Goal: Task Accomplishment & Management: Complete application form

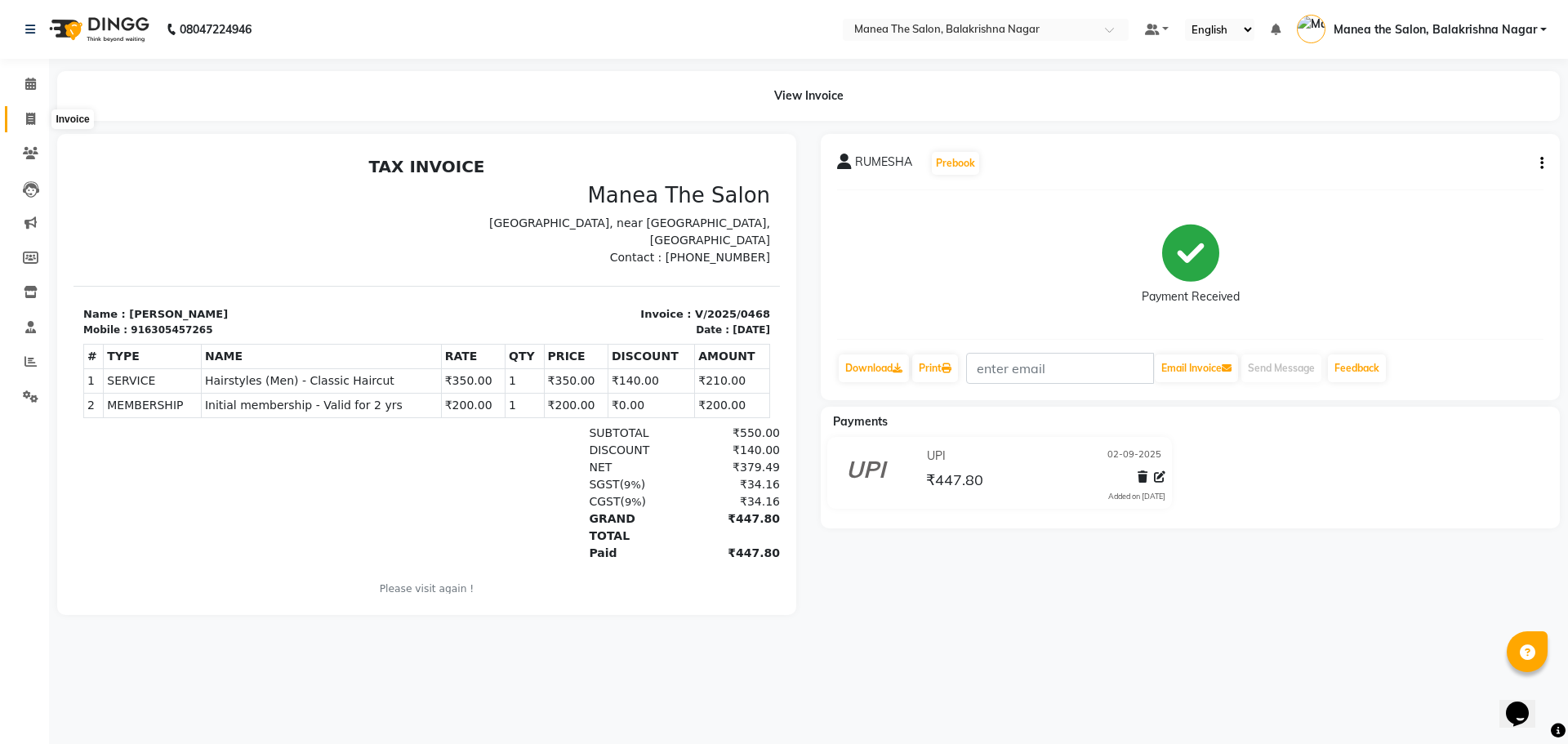
click at [36, 116] on span at bounding box center [31, 119] width 29 height 18
select select "service"
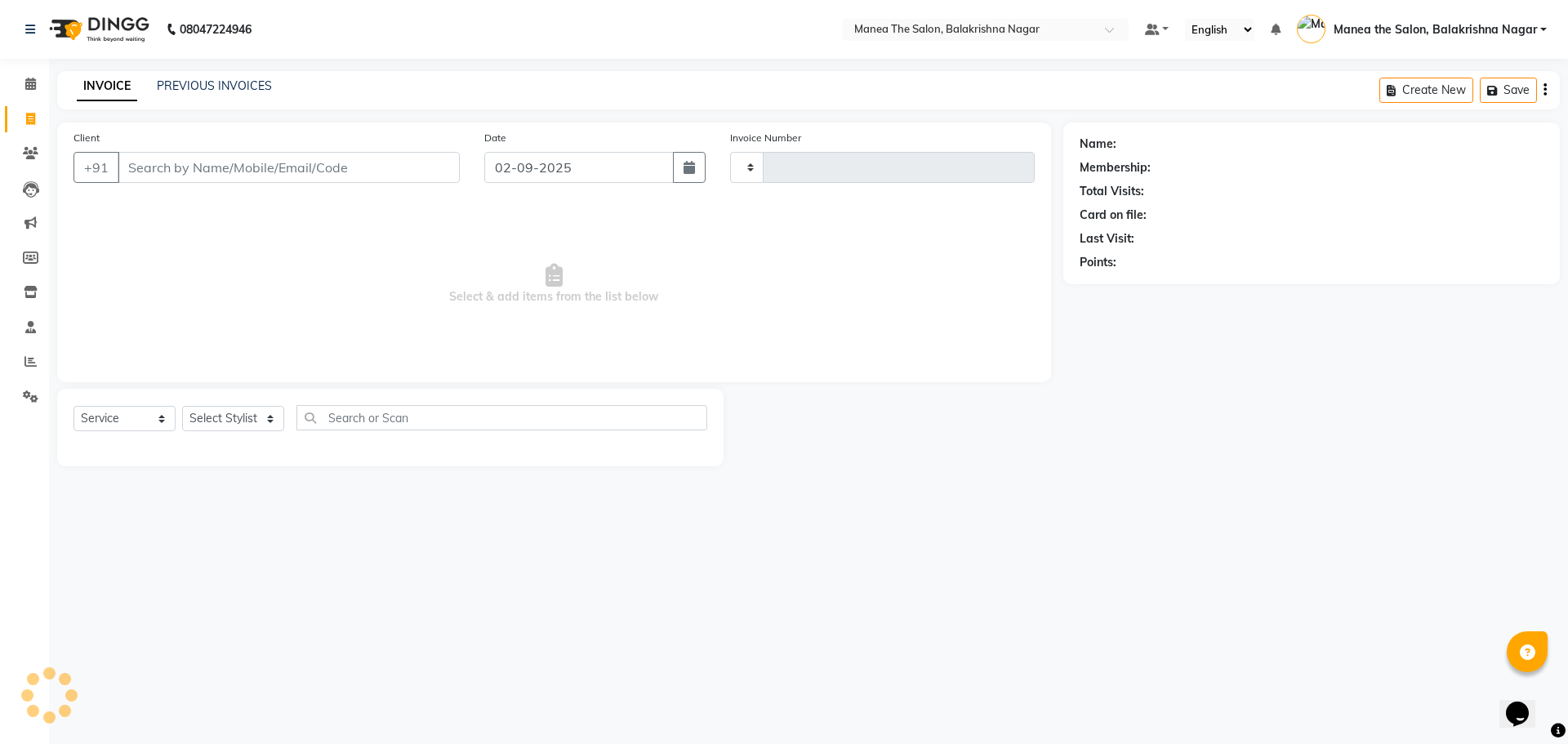
type input "0469"
select select "8200"
click at [171, 164] on input "Client" at bounding box center [289, 167] width 343 height 31
click at [319, 158] on input "Client" at bounding box center [289, 167] width 343 height 31
type input "9014802875"
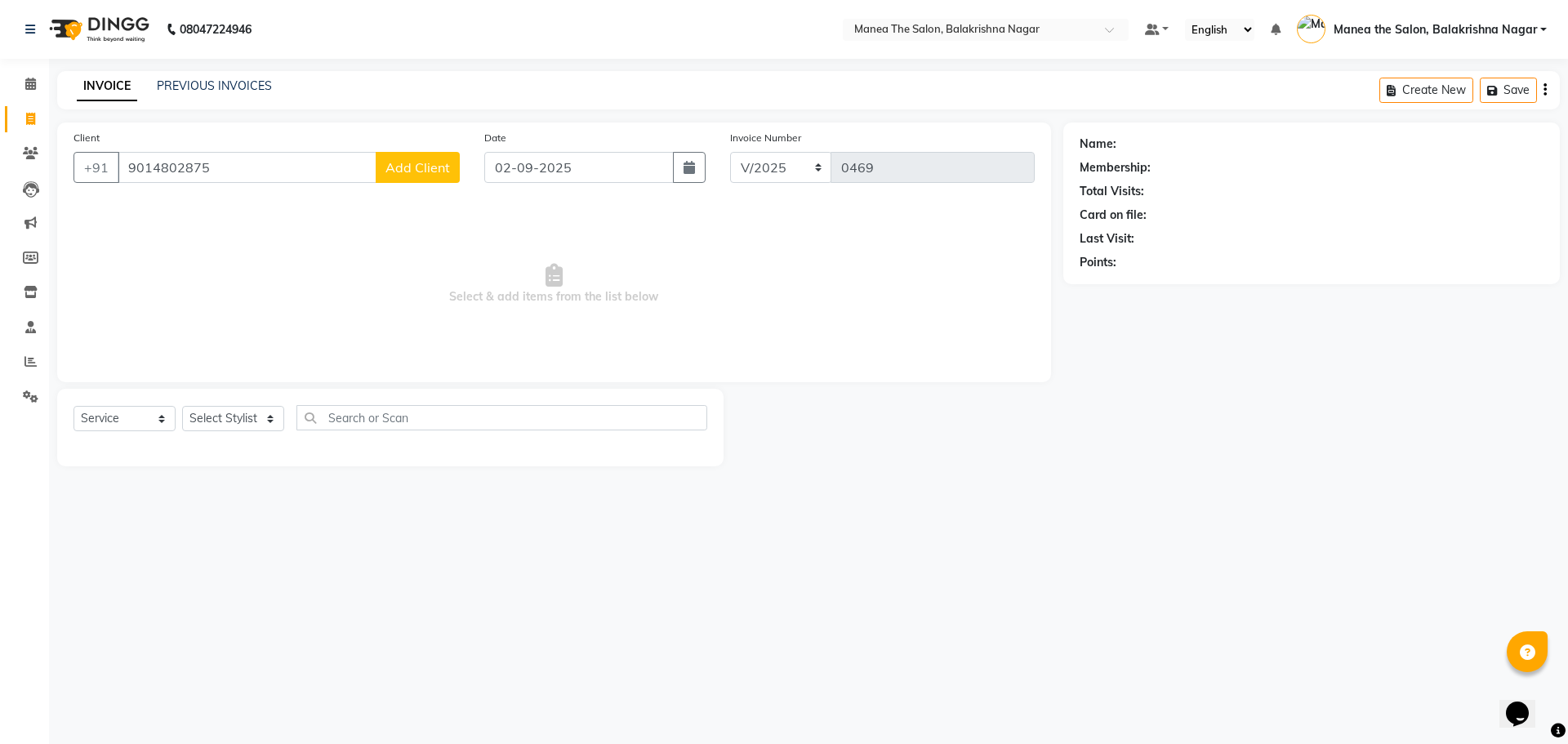
click at [428, 173] on span "Add Client" at bounding box center [417, 167] width 65 height 16
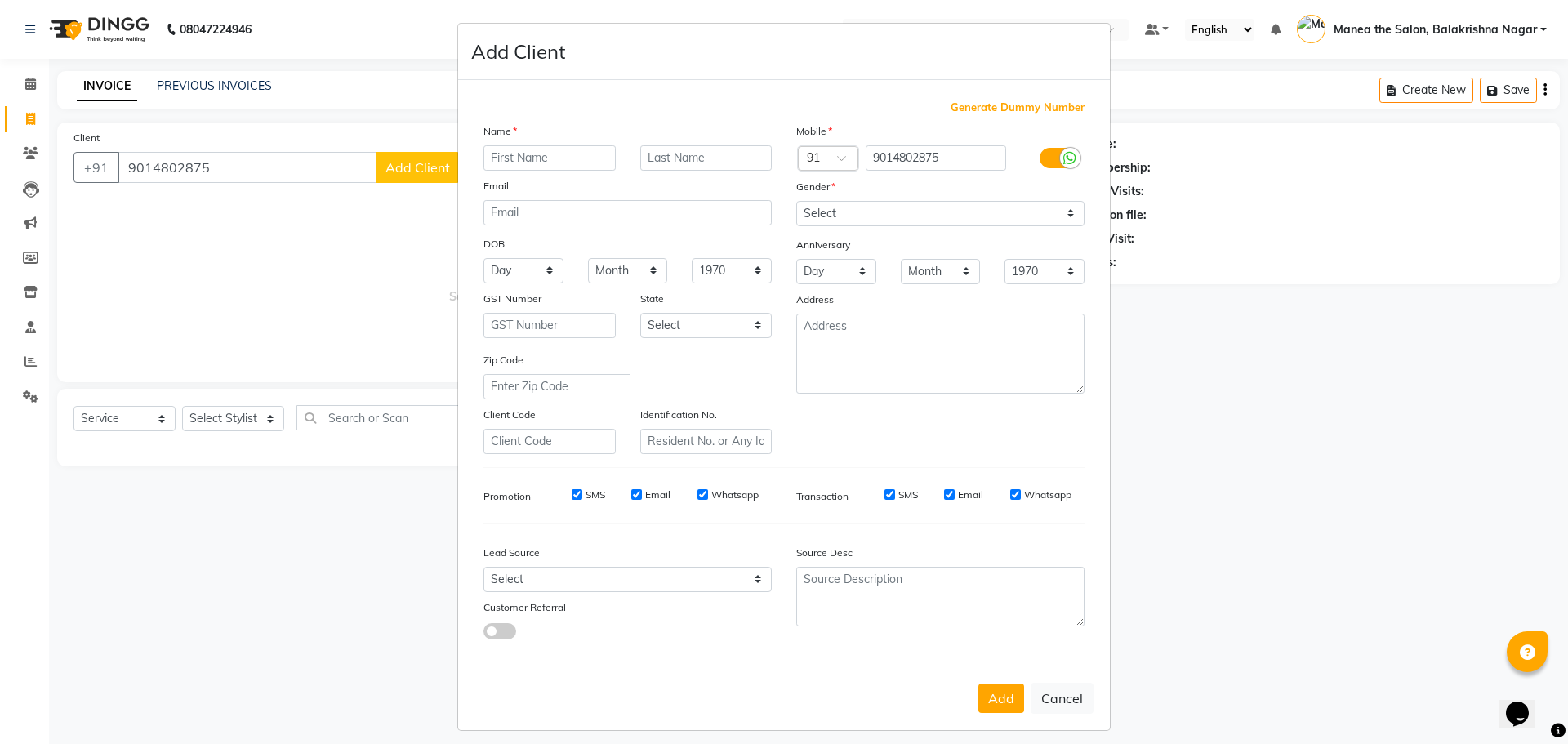
click at [506, 152] on input "text" at bounding box center [549, 158] width 132 height 25
type input "SANGITTH"
click at [698, 157] on input "text" at bounding box center [705, 158] width 132 height 25
click at [655, 156] on input "RADDY" at bounding box center [705, 158] width 132 height 25
type input "REDDY"
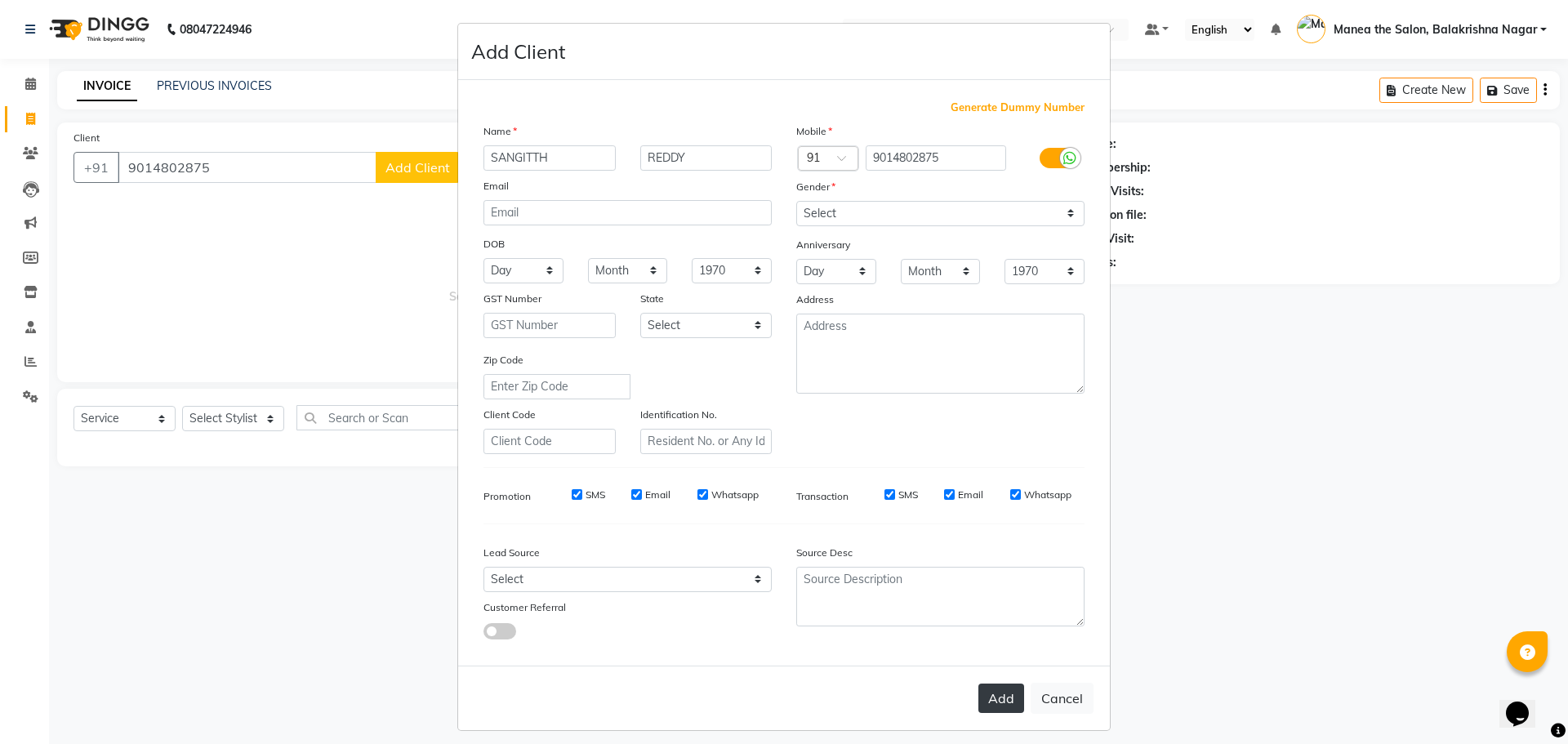
click at [999, 703] on button "Add" at bounding box center [1001, 698] width 45 height 29
click at [1067, 214] on select "Select [DEMOGRAPHIC_DATA] [DEMOGRAPHIC_DATA] Other Prefer Not To Say" at bounding box center [940, 213] width 289 height 25
select select "[DEMOGRAPHIC_DATA]"
click at [796, 201] on select "Select [DEMOGRAPHIC_DATA] [DEMOGRAPHIC_DATA] Other Prefer Not To Say" at bounding box center [940, 213] width 289 height 25
click at [985, 699] on button "Add" at bounding box center [1001, 698] width 45 height 29
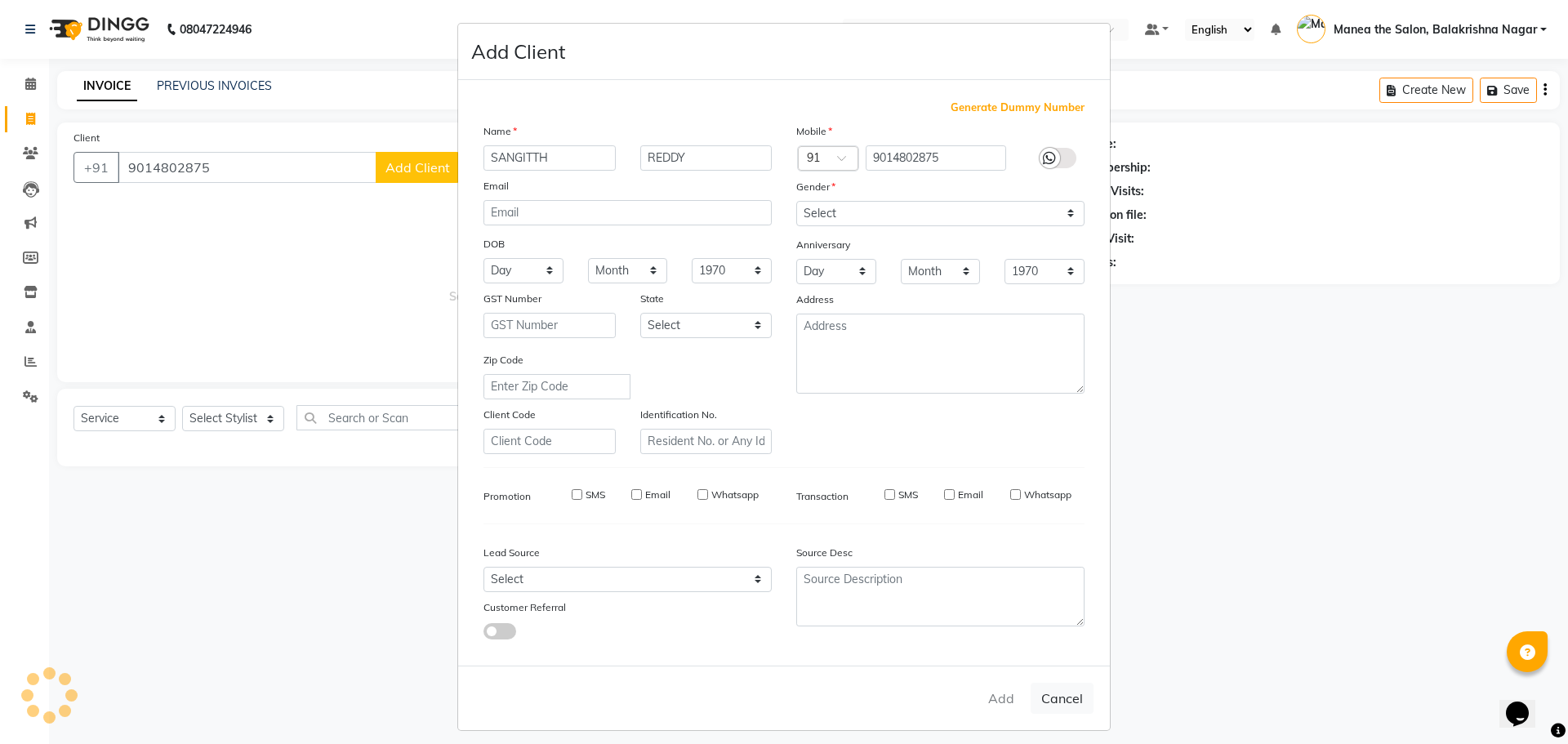
select select
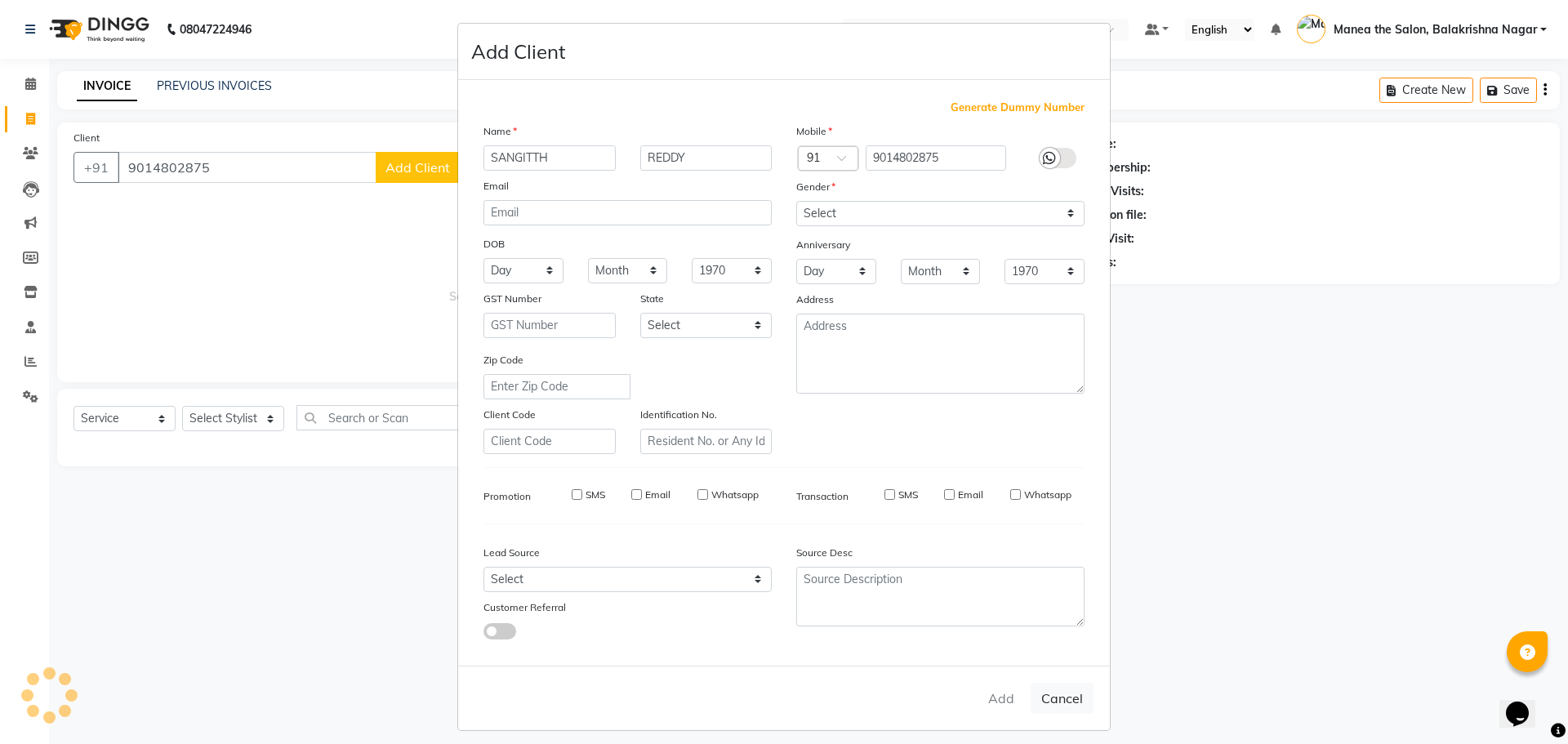
select select
checkbox input "false"
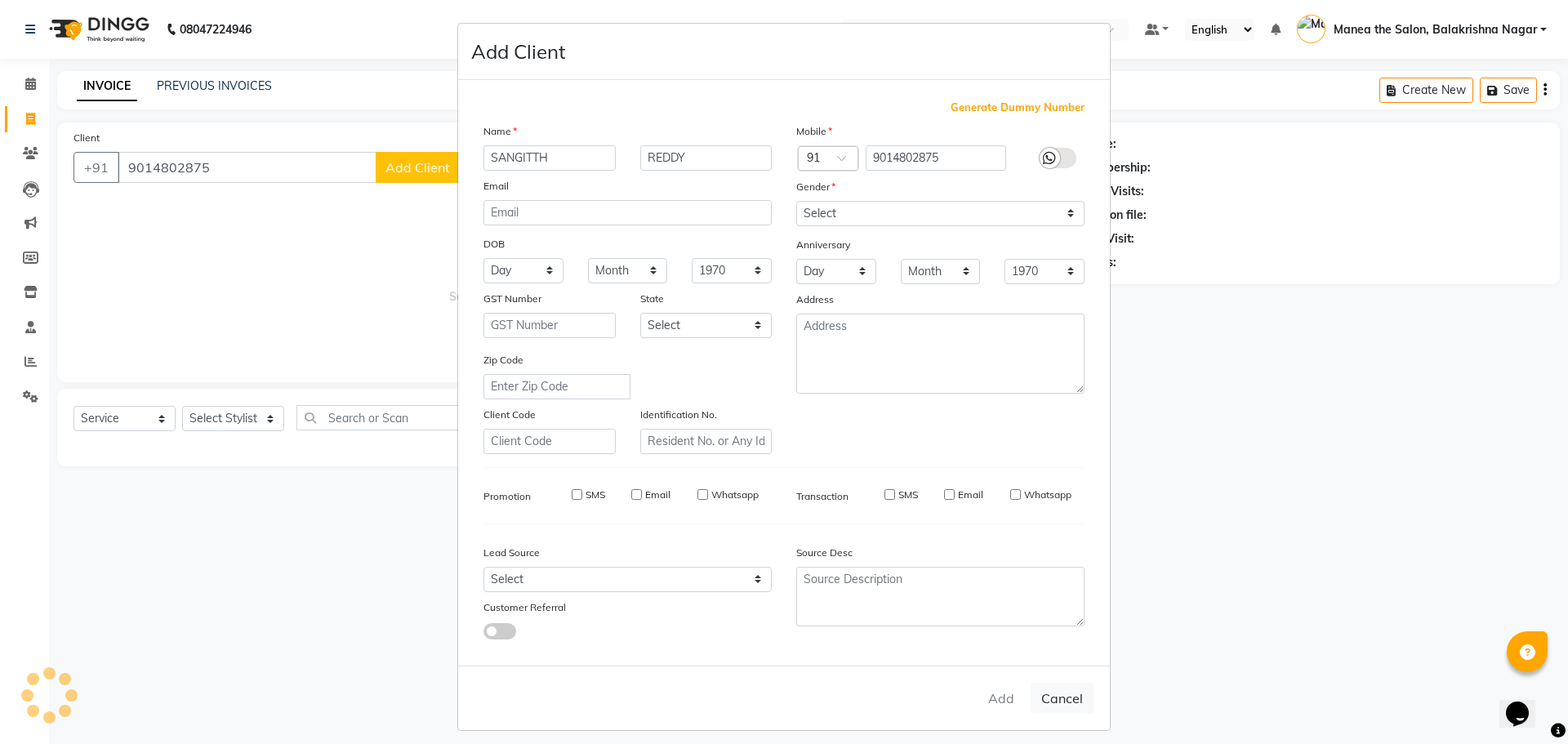
checkbox input "false"
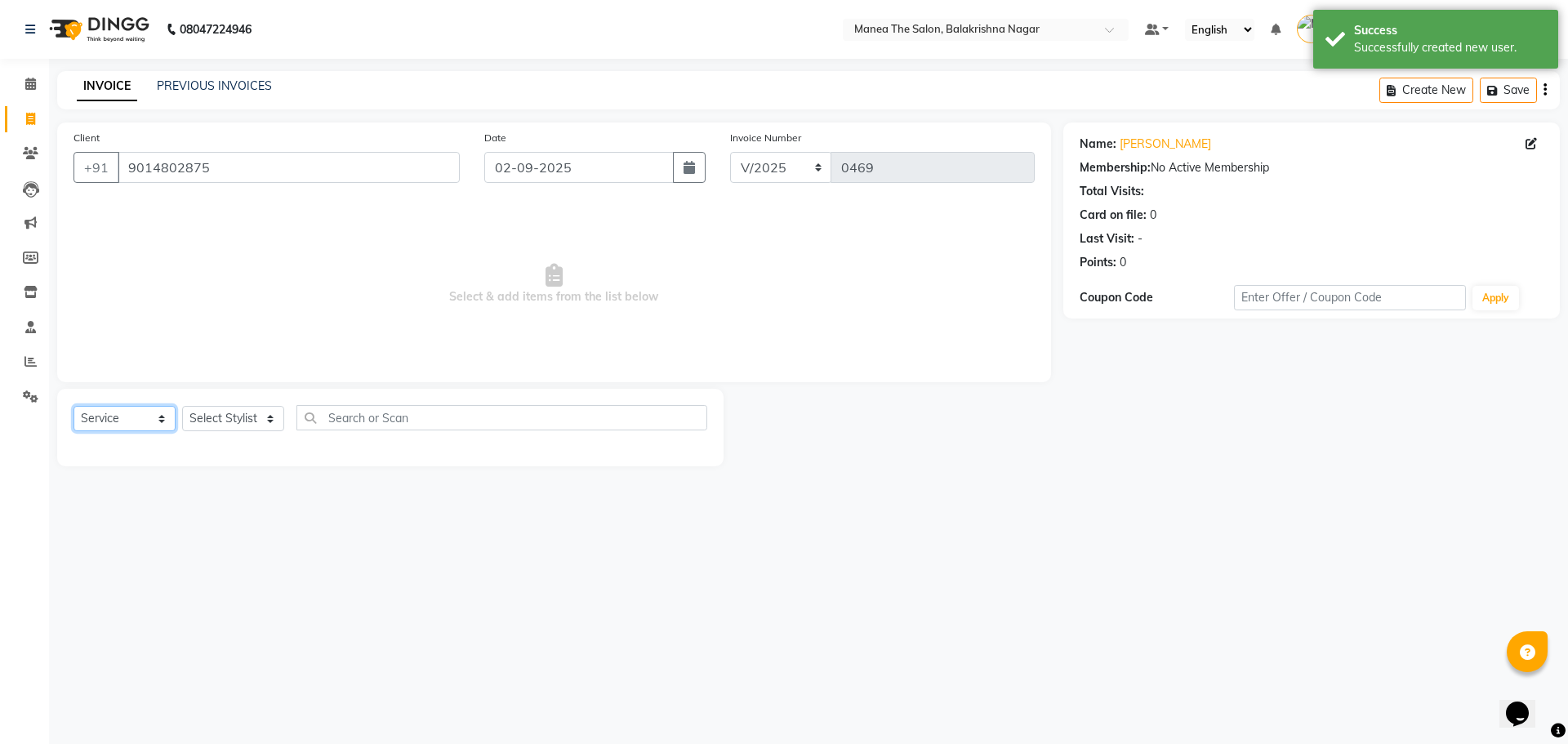
click at [162, 415] on select "Select Service Product Membership Package Voucher Prepaid Gift Card" at bounding box center [124, 419] width 102 height 25
select select "membership"
click at [73, 406] on select "Select Service Product Membership Package Voucher Prepaid Gift Card" at bounding box center [124, 419] width 102 height 25
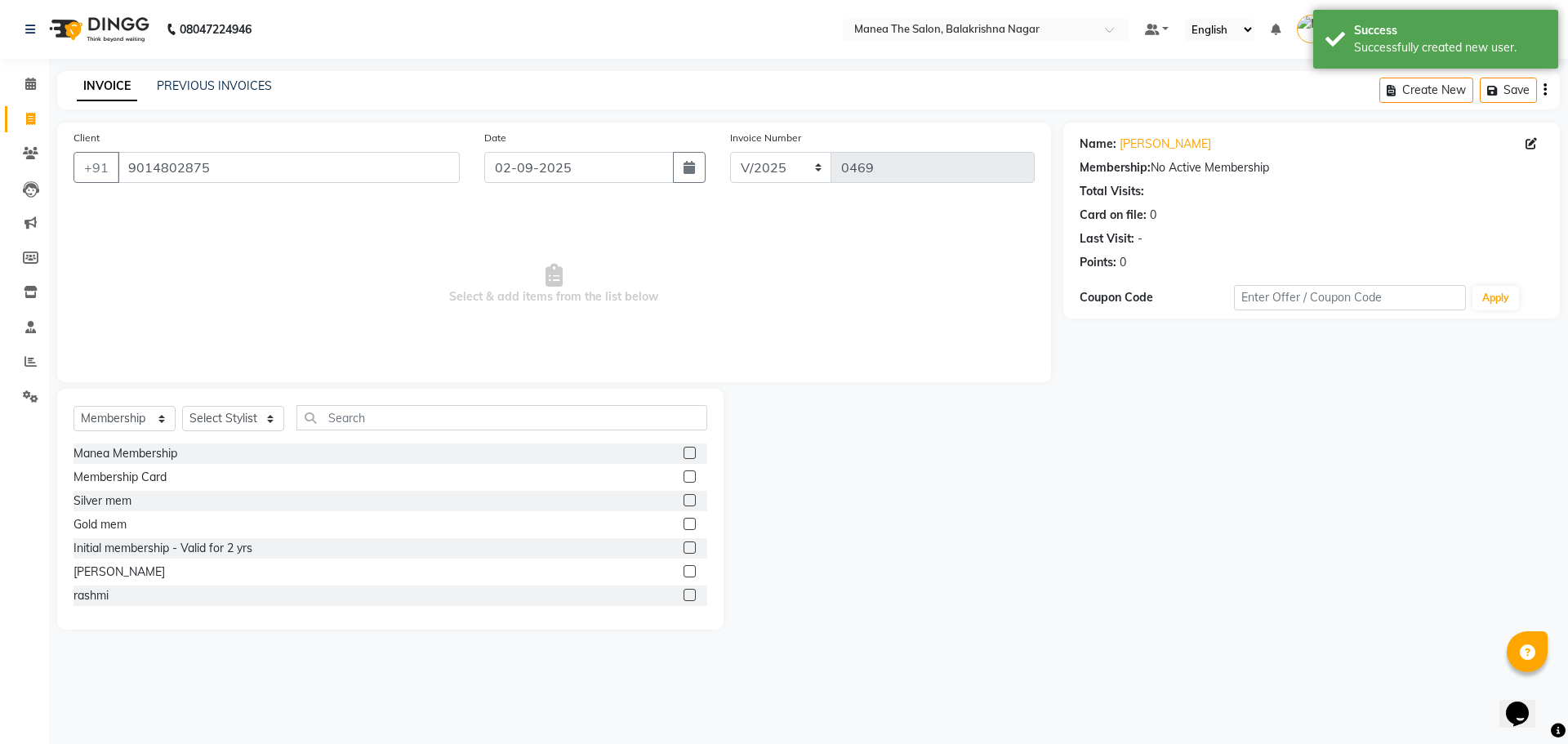
click at [683, 549] on label at bounding box center [689, 547] width 13 height 13
click at [683, 549] on input "checkbox" at bounding box center [688, 548] width 11 height 11
checkbox input "false"
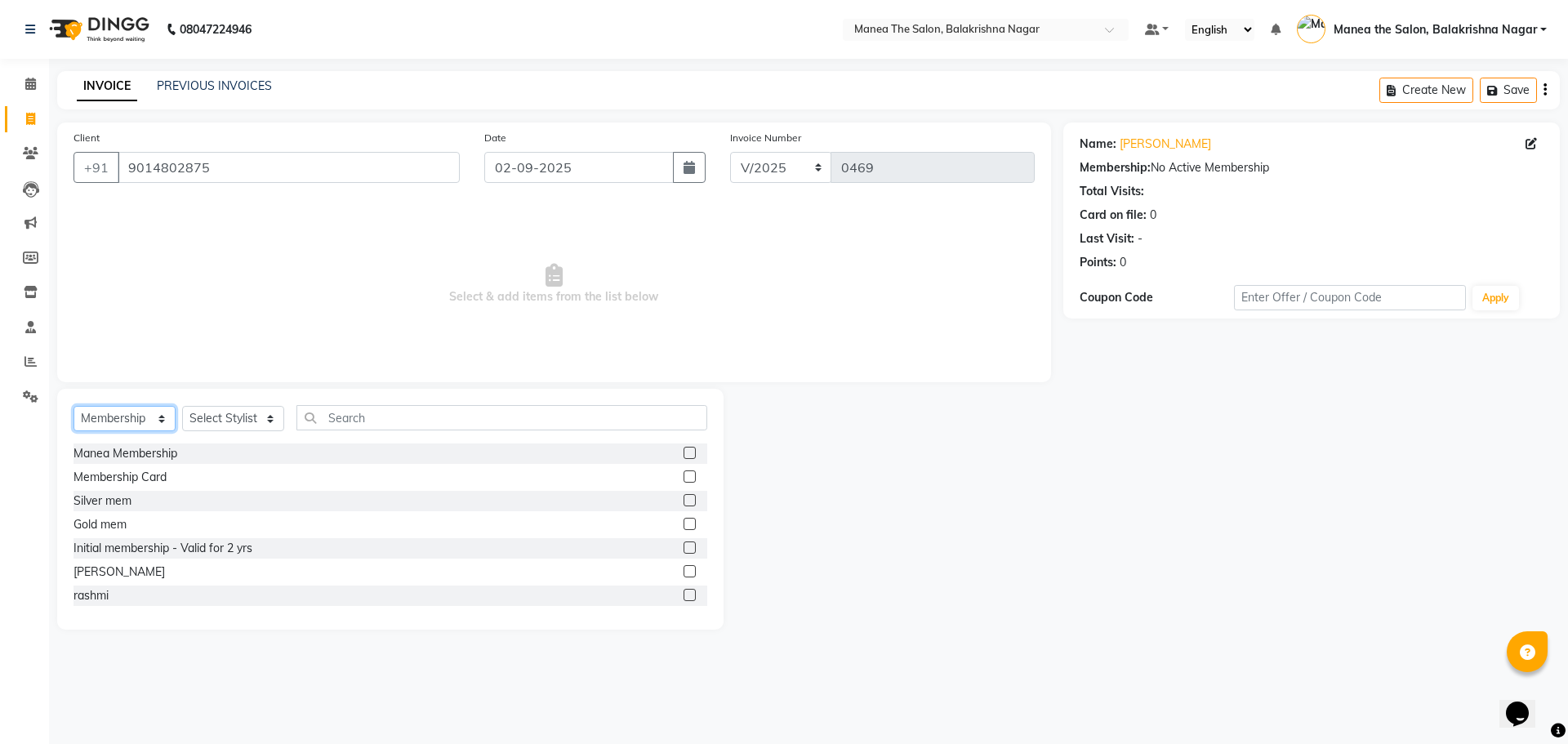
click at [162, 418] on select "Select Service Product Membership Package Voucher Prepaid Gift Card" at bounding box center [124, 419] width 102 height 25
select select "service"
click at [73, 406] on select "Select Service Product Membership Package Voucher Prepaid Gift Card" at bounding box center [124, 419] width 102 height 25
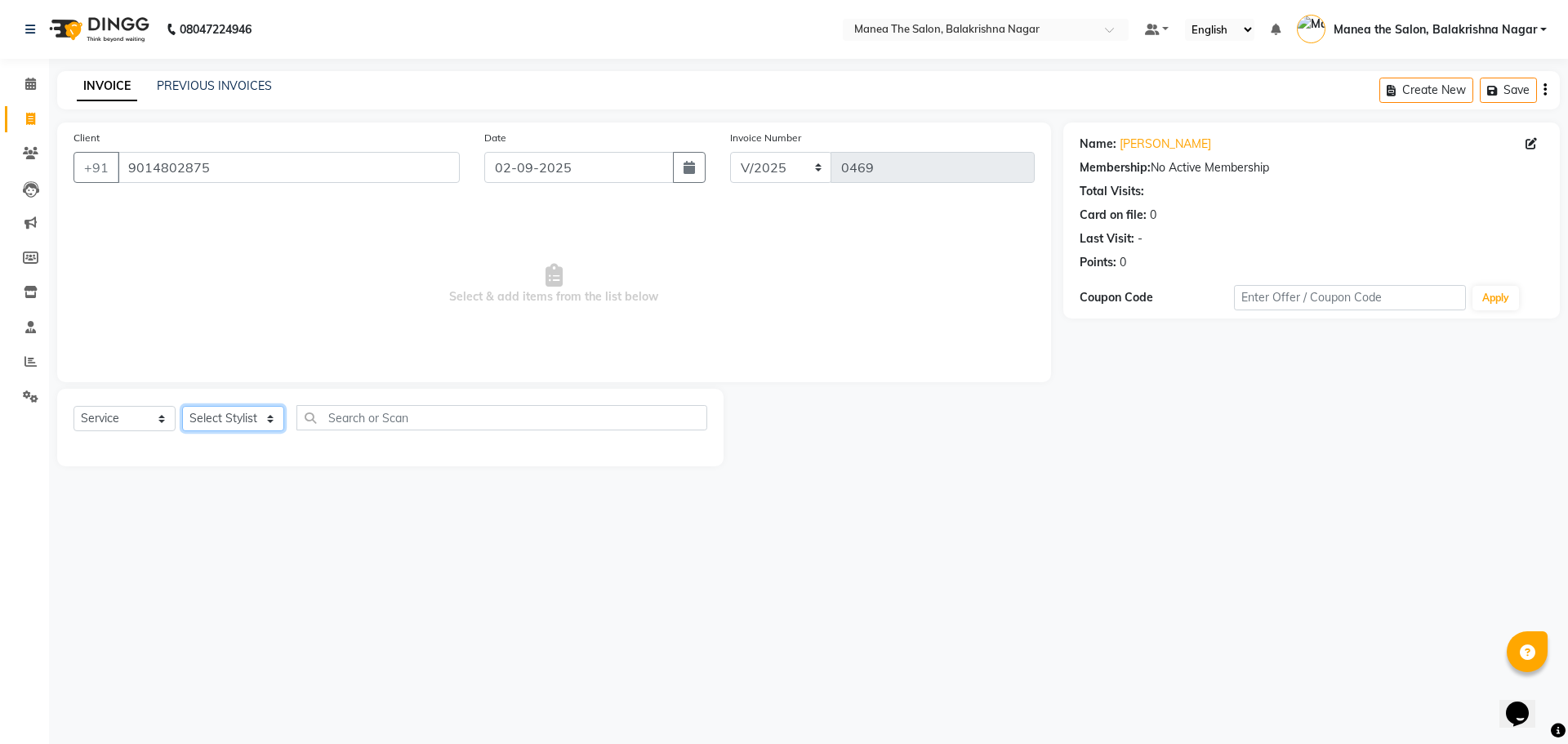
click at [268, 419] on select "Select Stylist [PERSON_NAME] [PERSON_NAME] [PERSON_NAME]" at bounding box center [234, 419] width 102 height 25
select select "77555"
click at [182, 406] on select "Select Stylist [PERSON_NAME] [PERSON_NAME] [PERSON_NAME]" at bounding box center [234, 419] width 102 height 25
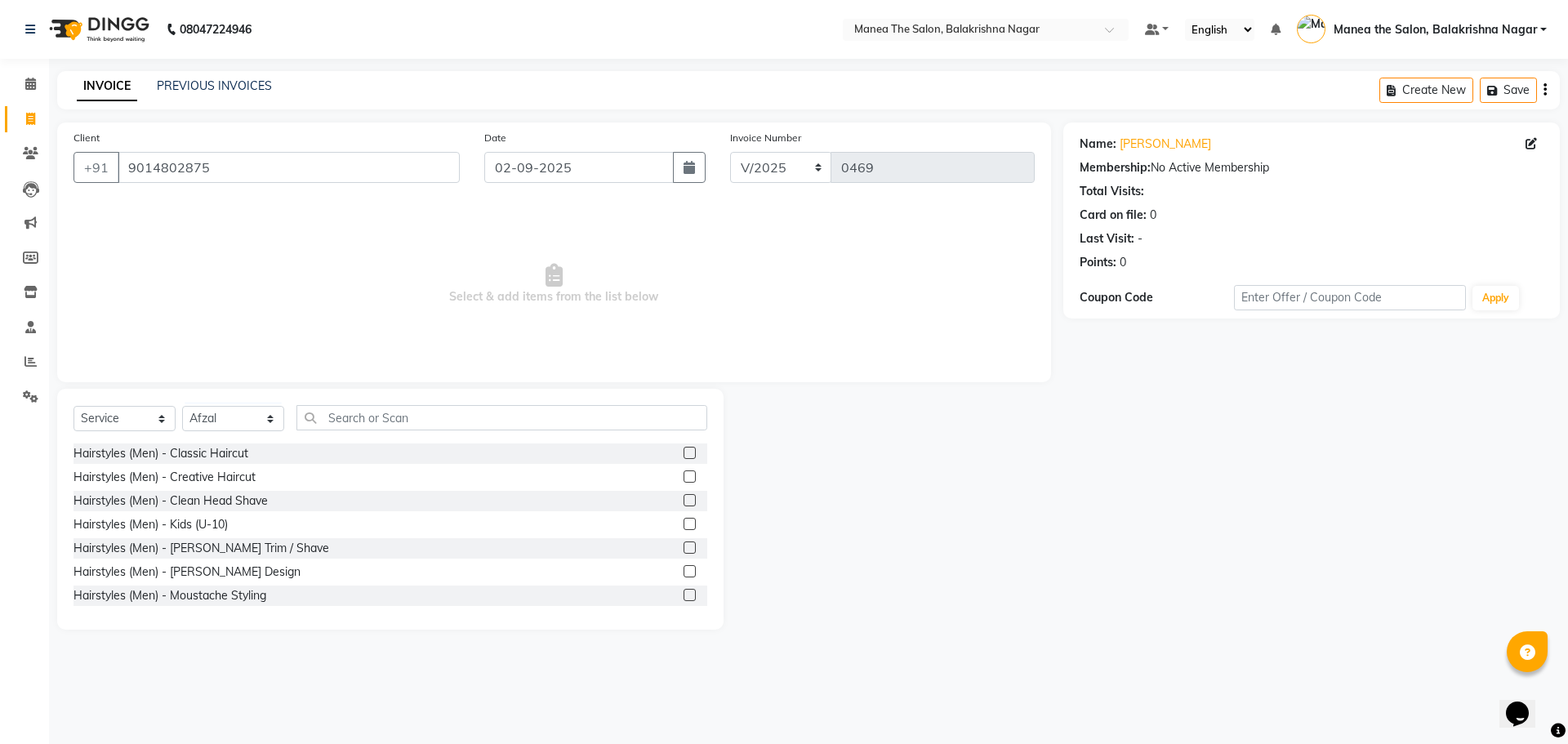
click at [683, 478] on label at bounding box center [689, 476] width 13 height 13
click at [683, 478] on input "checkbox" at bounding box center [688, 477] width 11 height 11
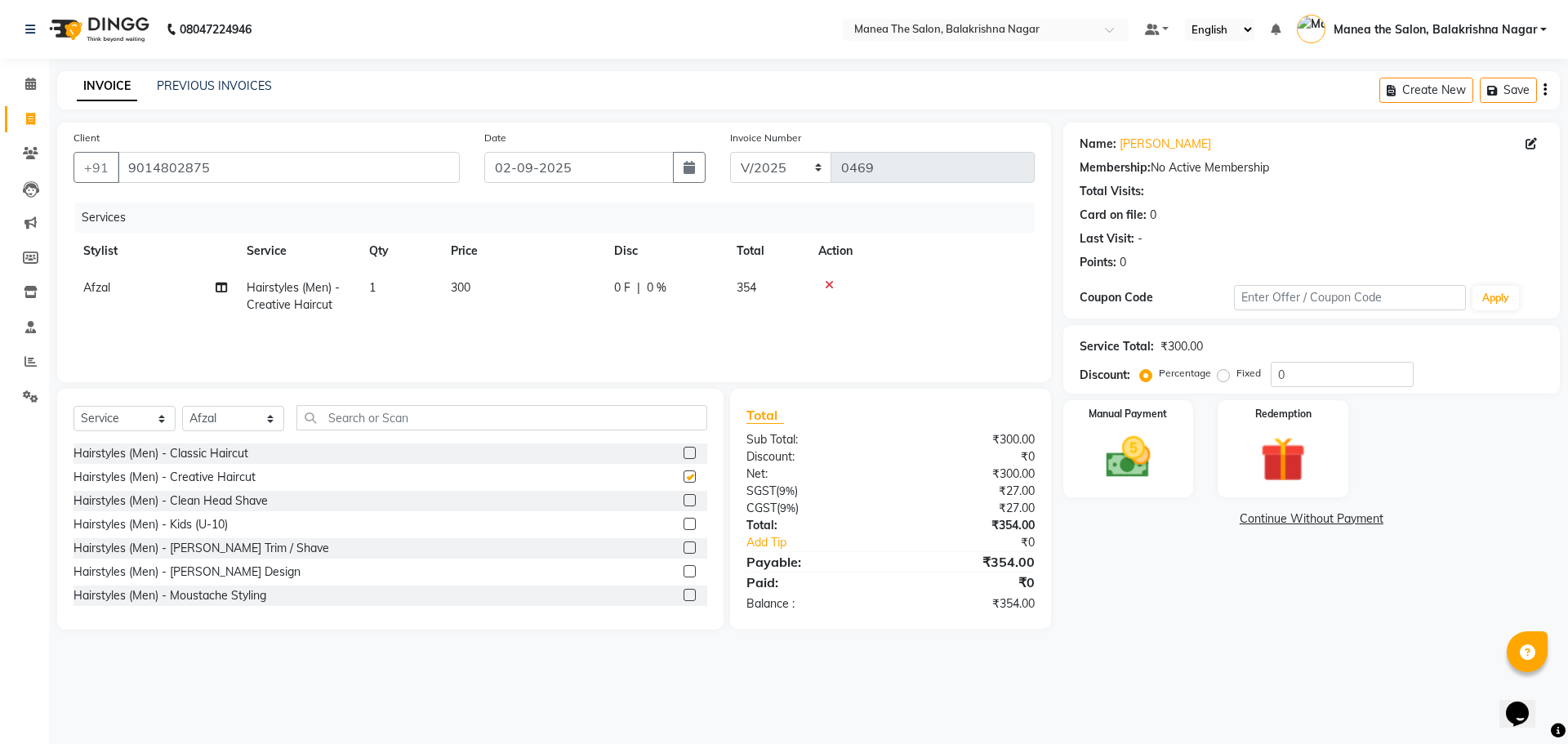
checkbox input "false"
click at [683, 569] on label at bounding box center [689, 571] width 13 height 13
click at [683, 569] on input "checkbox" at bounding box center [688, 571] width 11 height 11
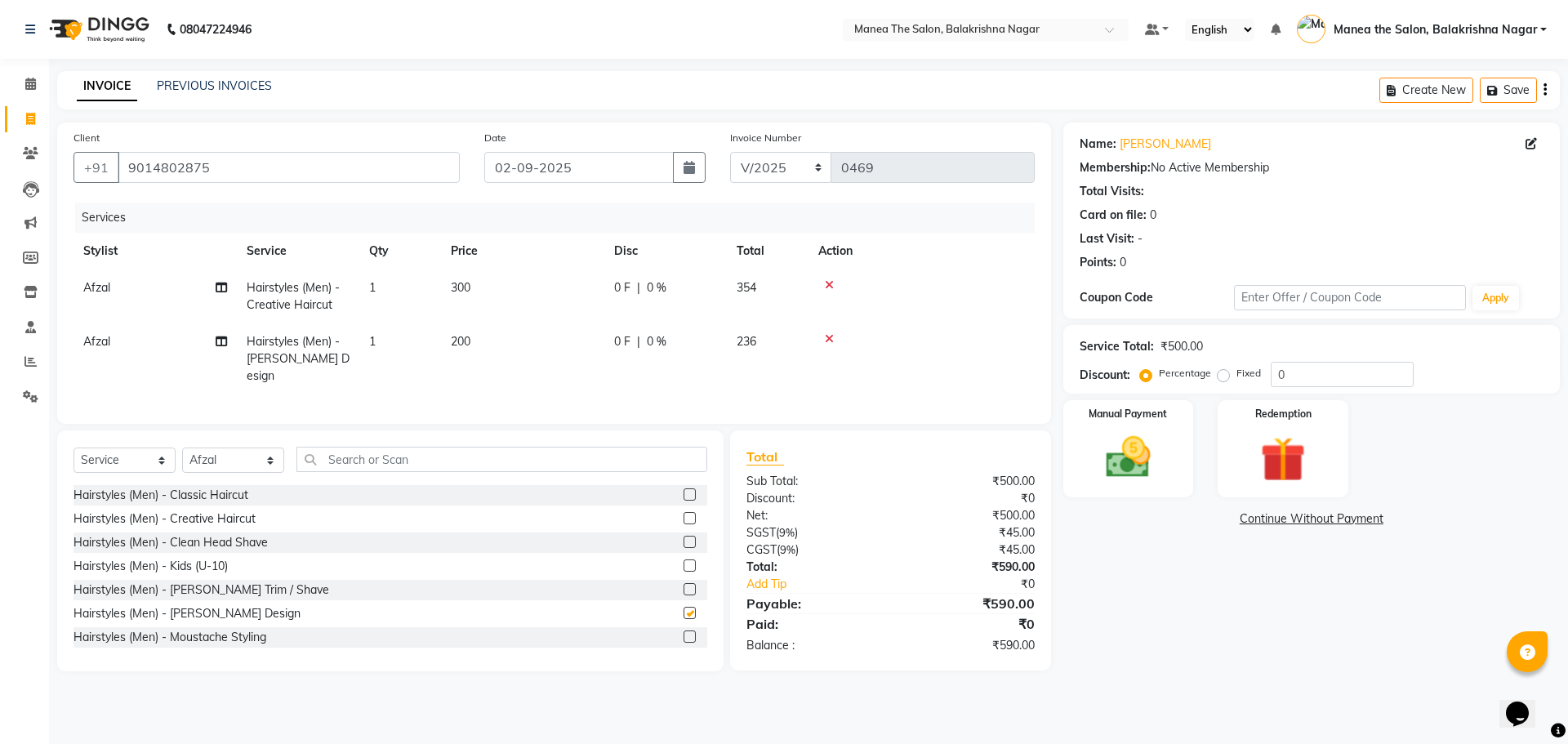
checkbox input "false"
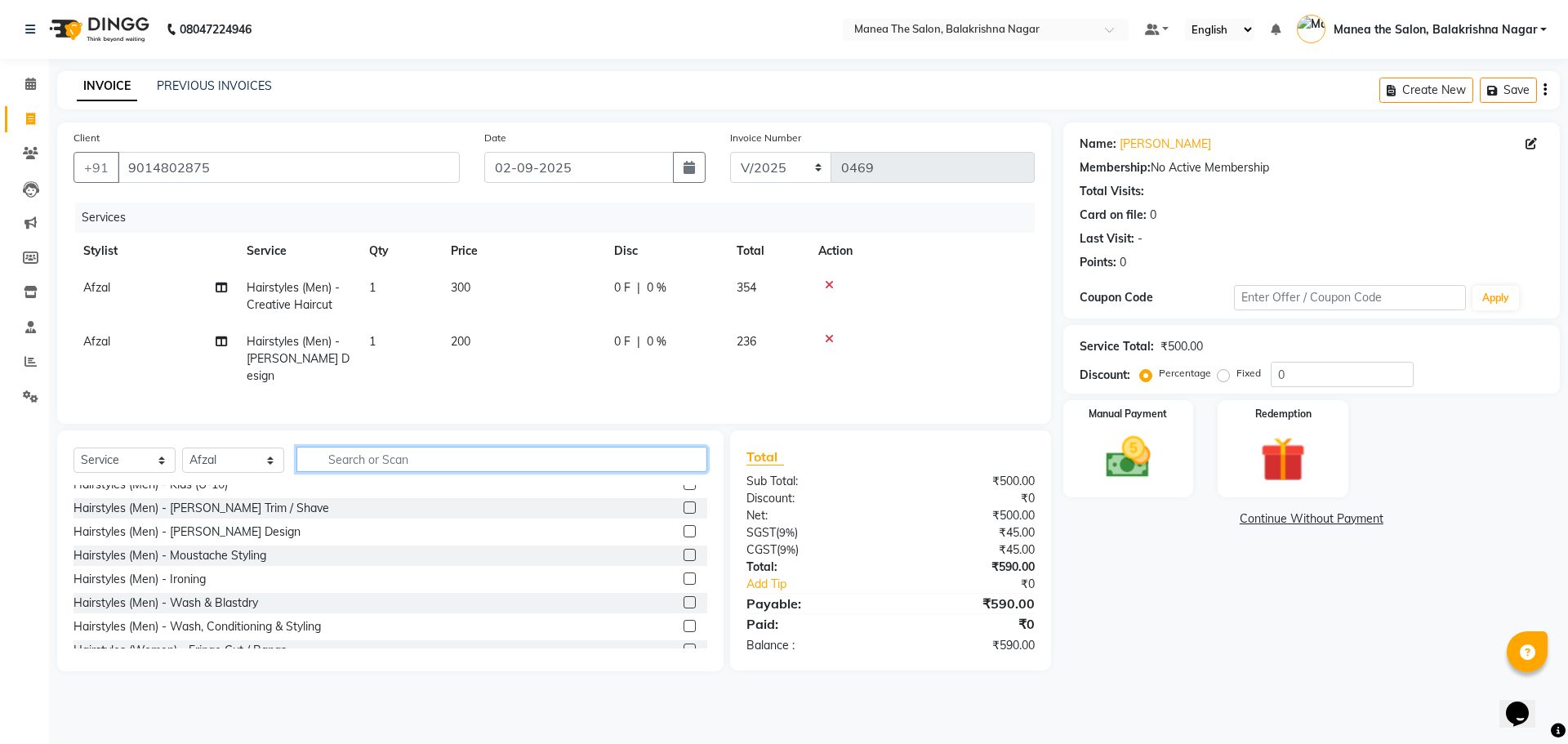
click at [423, 449] on input "text" at bounding box center [502, 459] width 411 height 25
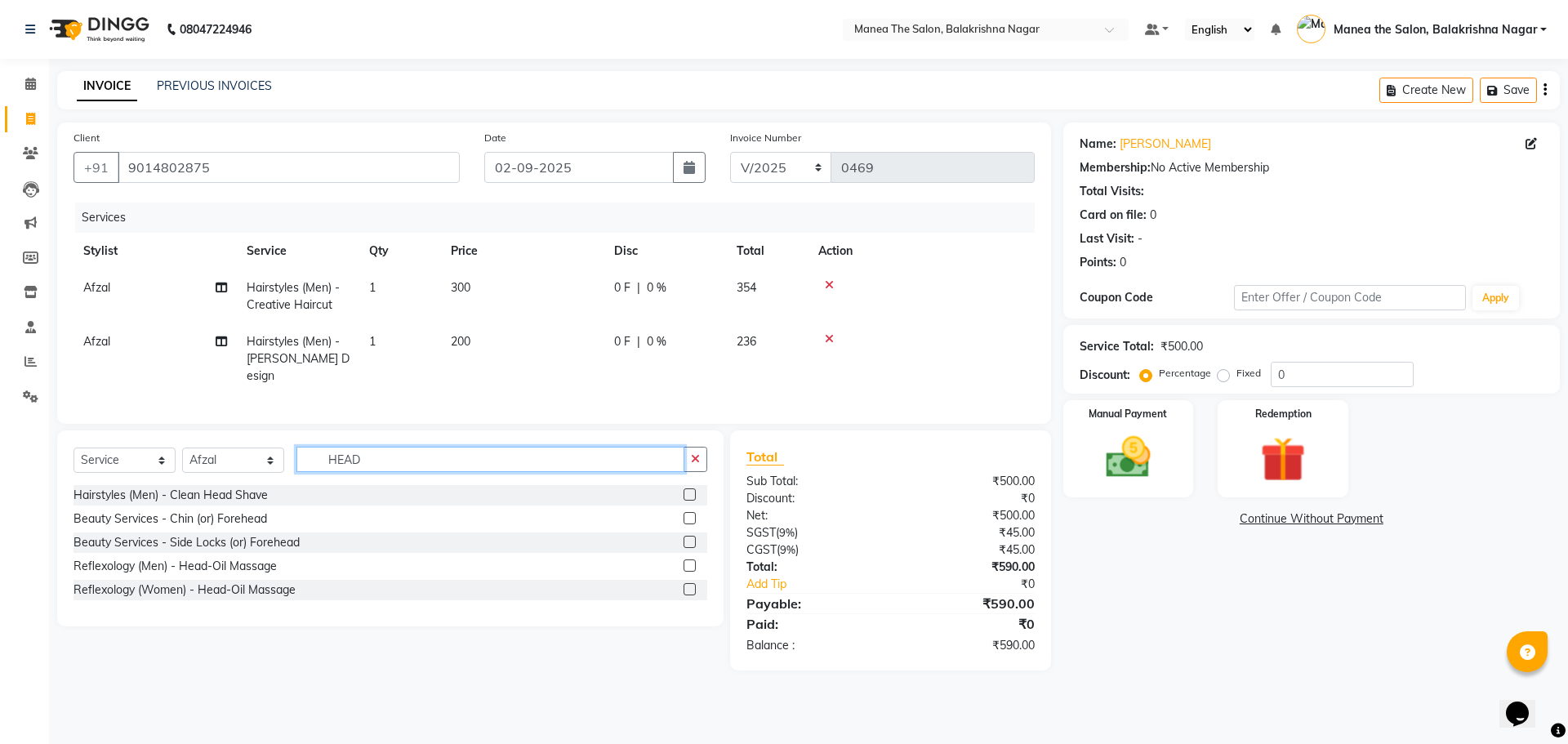
type input "HEAD"
click at [691, 560] on label at bounding box center [689, 565] width 13 height 13
click at [691, 561] on input "checkbox" at bounding box center [688, 565] width 11 height 11
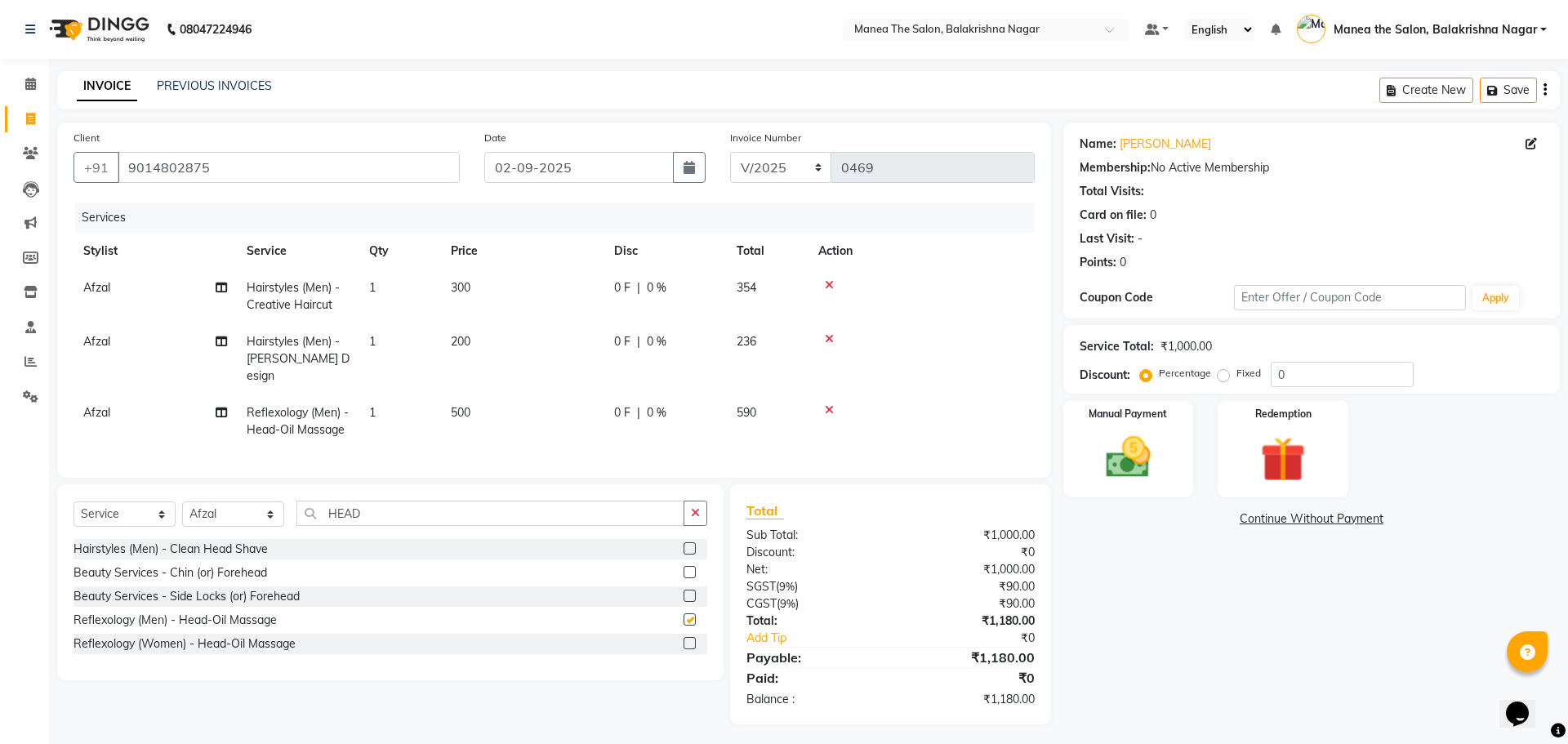
checkbox input "false"
click at [406, 505] on input "HEAD" at bounding box center [490, 513] width 388 height 25
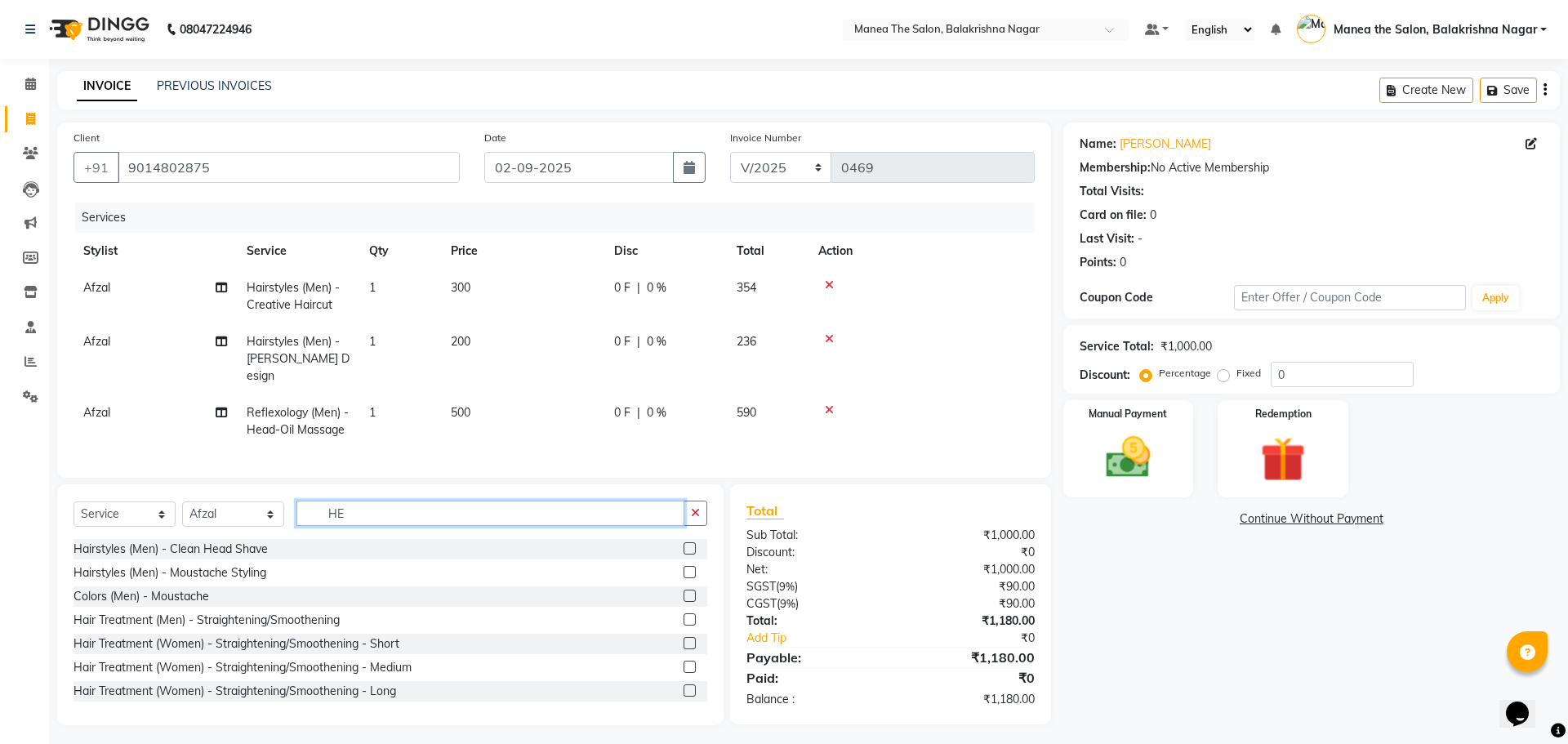
type input "H"
type input "SH"
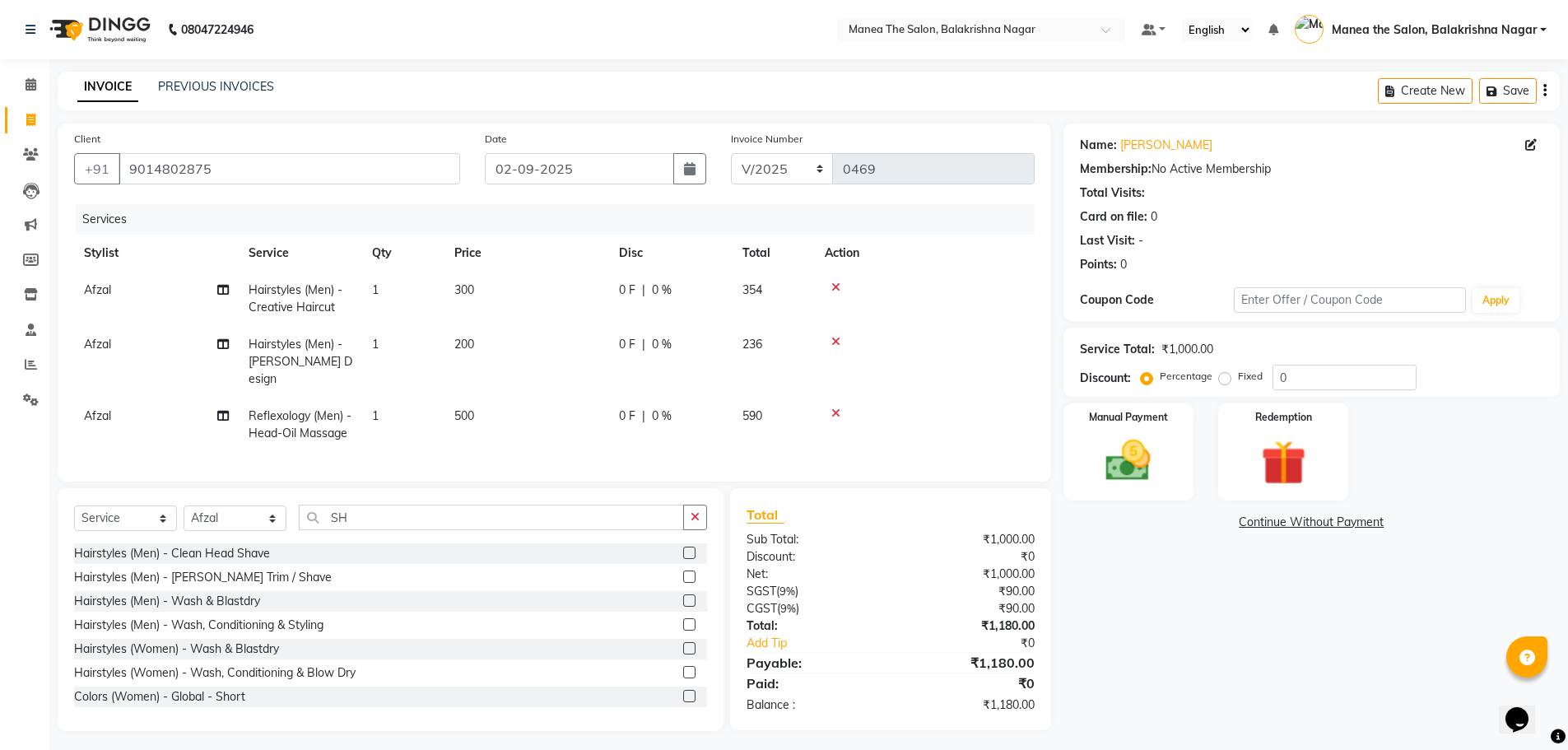
click at [683, 618] on label at bounding box center [689, 624] width 13 height 13
click at [683, 620] on input "checkbox" at bounding box center [688, 625] width 11 height 11
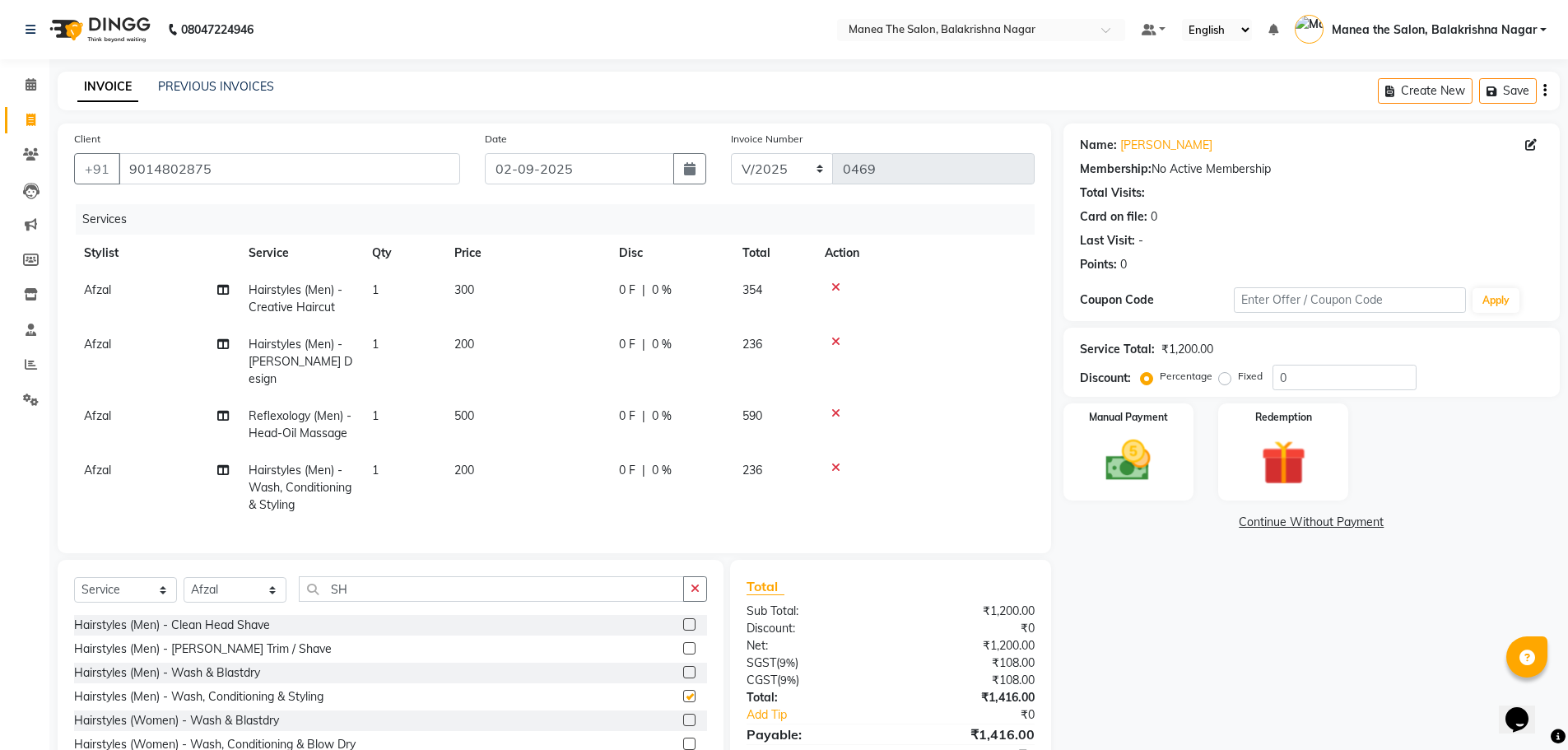
checkbox input "false"
click at [481, 281] on td "300" at bounding box center [526, 299] width 164 height 54
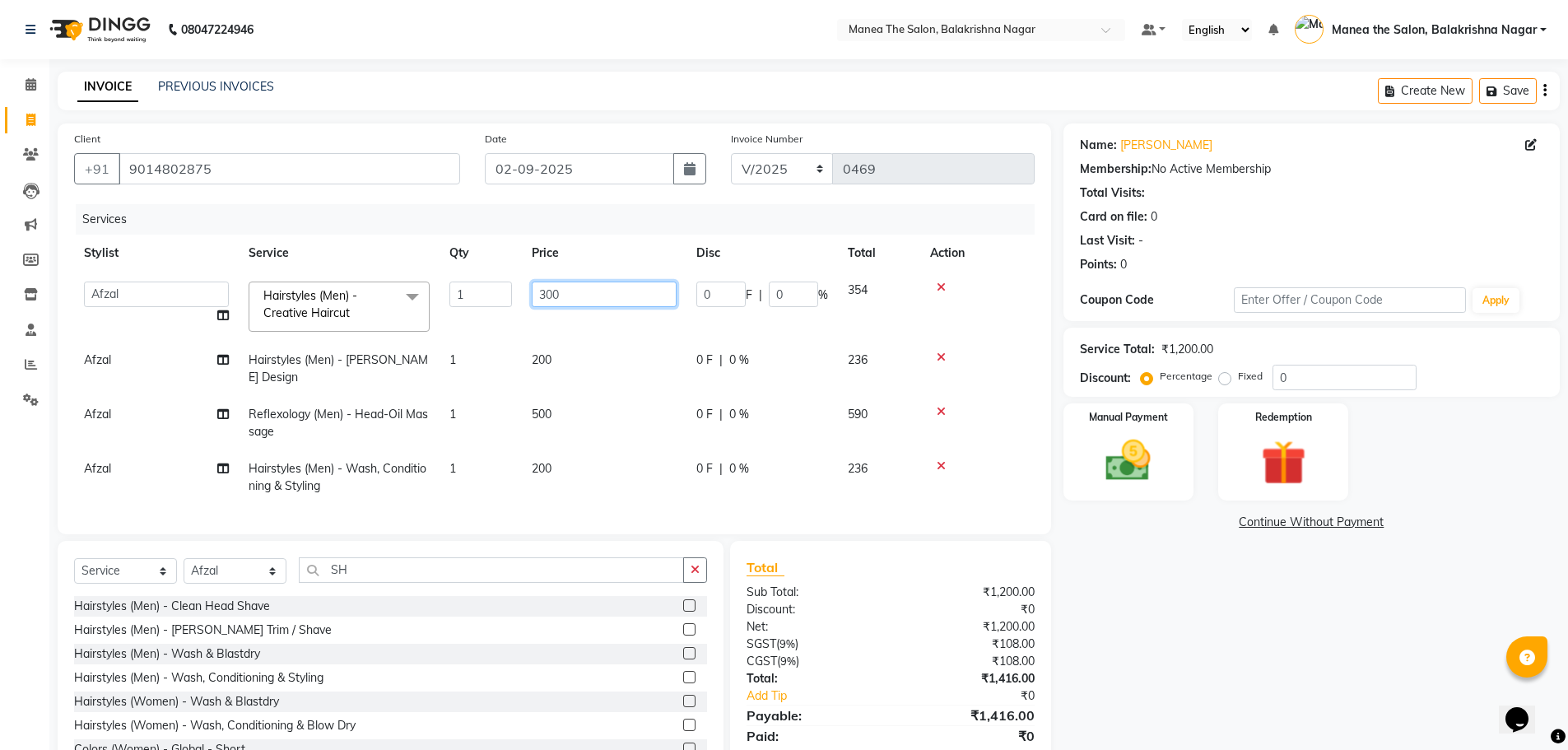
click at [569, 295] on input "300" at bounding box center [604, 294] width 145 height 25
type input "3"
type input "400"
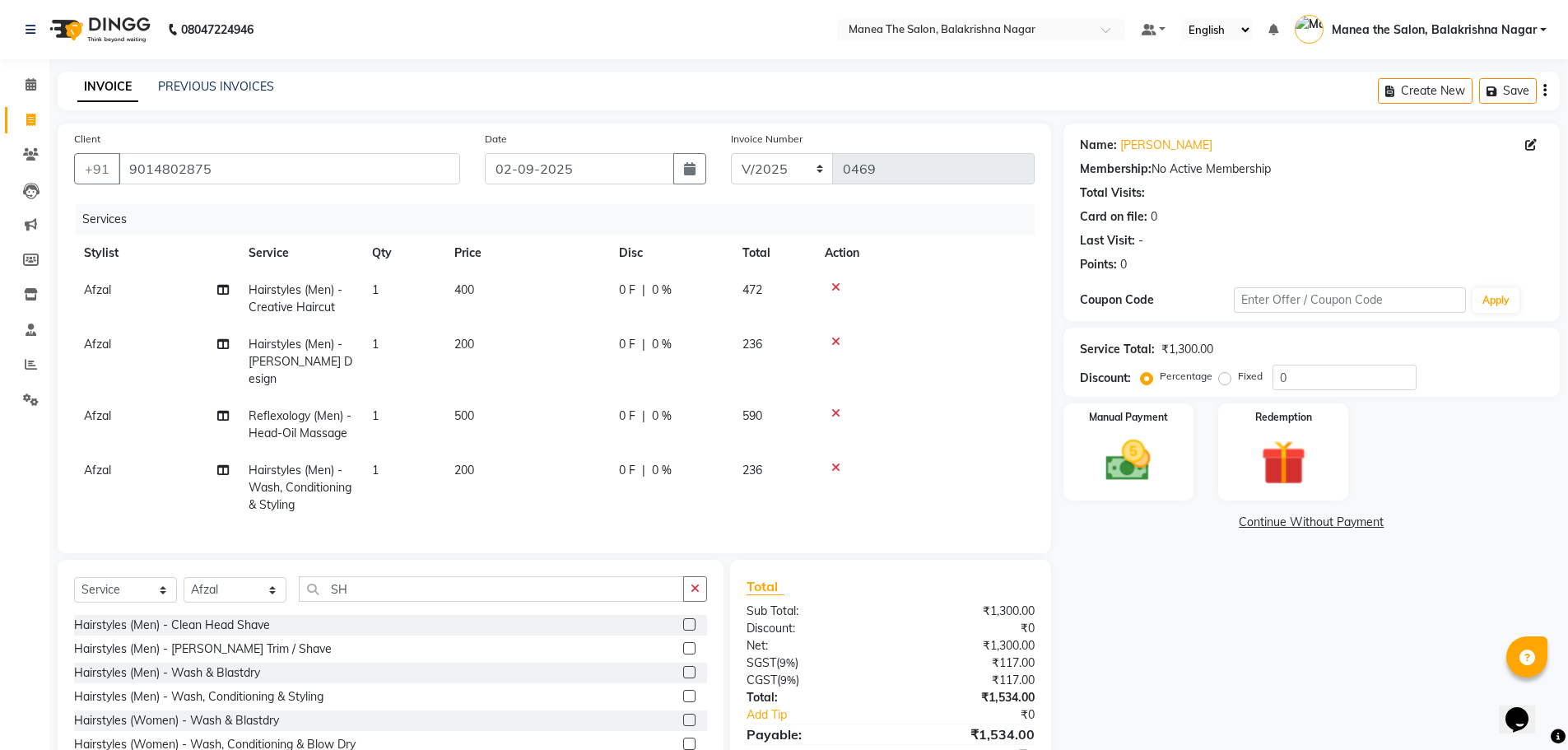
click at [552, 356] on td "200" at bounding box center [526, 362] width 164 height 72
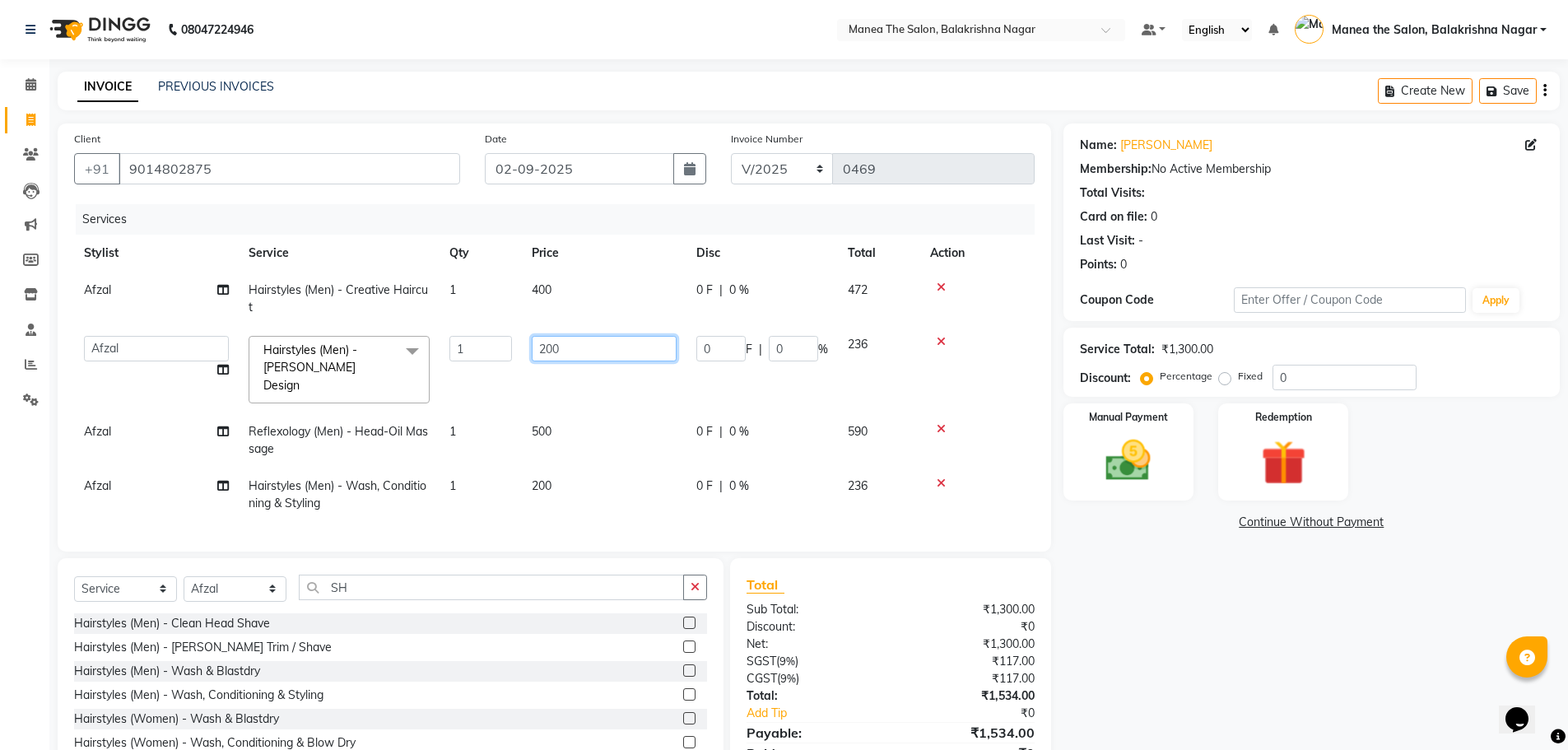
click at [561, 349] on input "200" at bounding box center [604, 348] width 145 height 25
type input "2"
type input "250"
click at [160, 582] on select "Select Service Product Membership Package Voucher Prepaid Gift Card" at bounding box center [125, 589] width 103 height 25
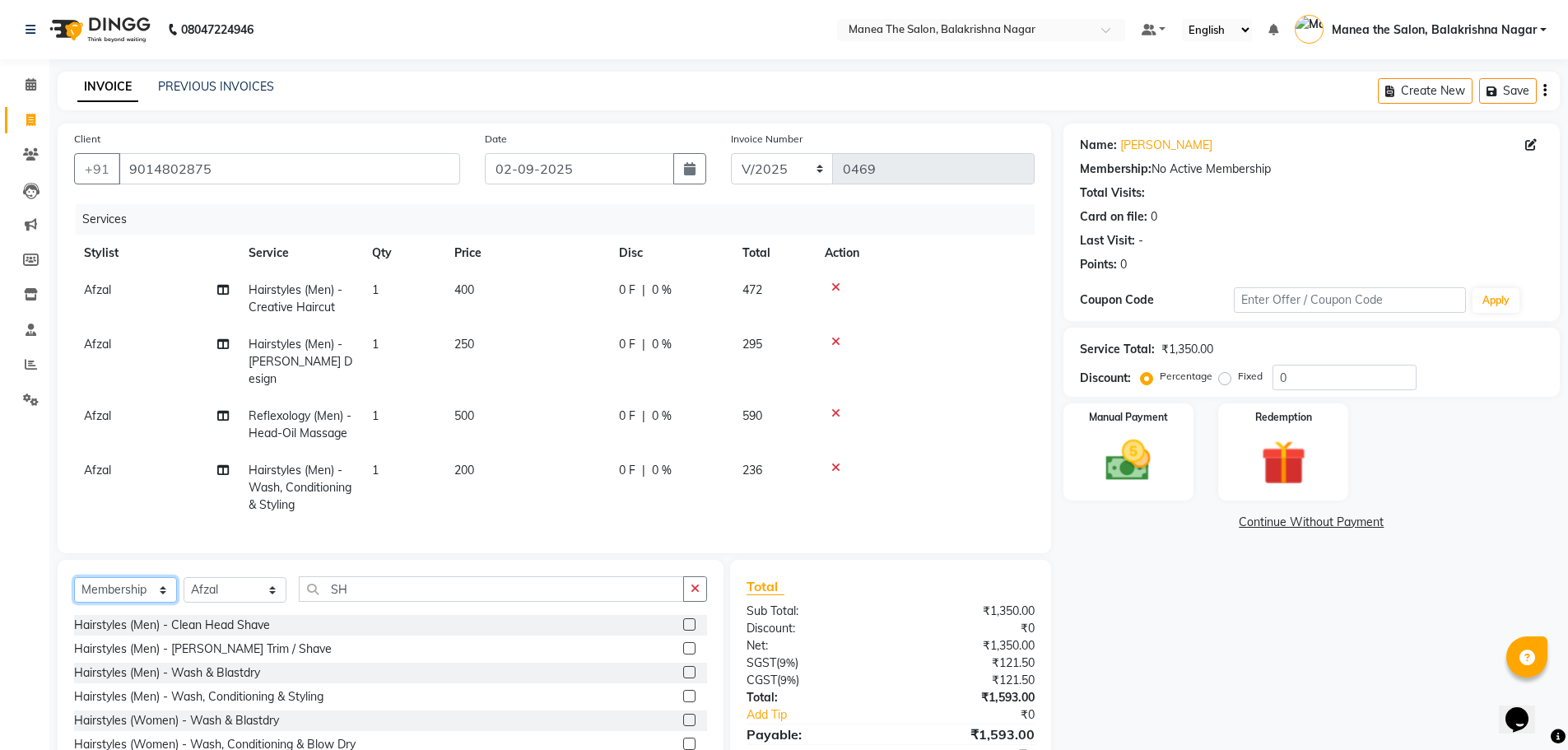
click at [74, 577] on select "Select Service Product Membership Package Voucher Prepaid Gift Card" at bounding box center [125, 589] width 103 height 25
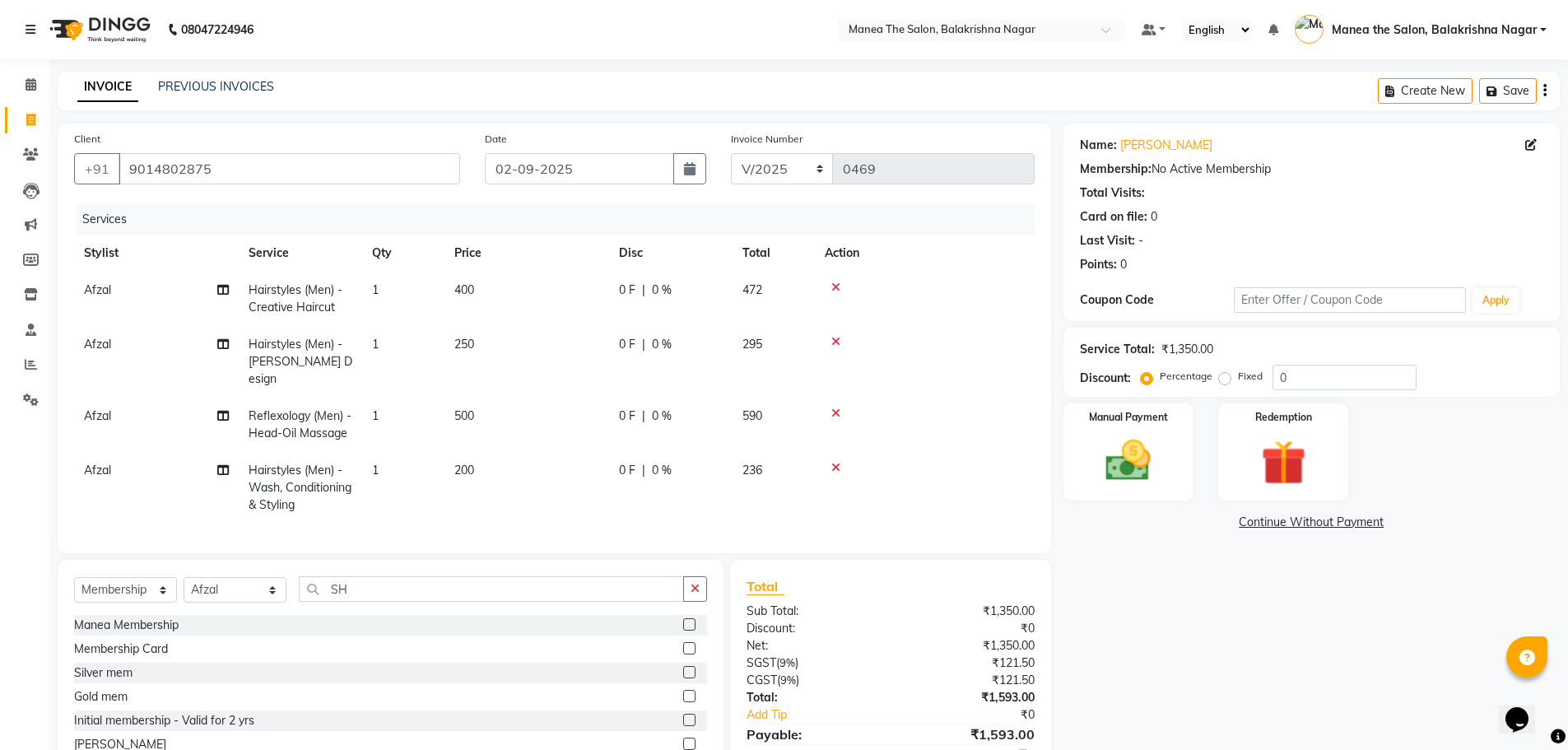
click at [683, 714] on label at bounding box center [689, 720] width 13 height 13
click at [683, 715] on input "checkbox" at bounding box center [688, 720] width 11 height 11
select select "select"
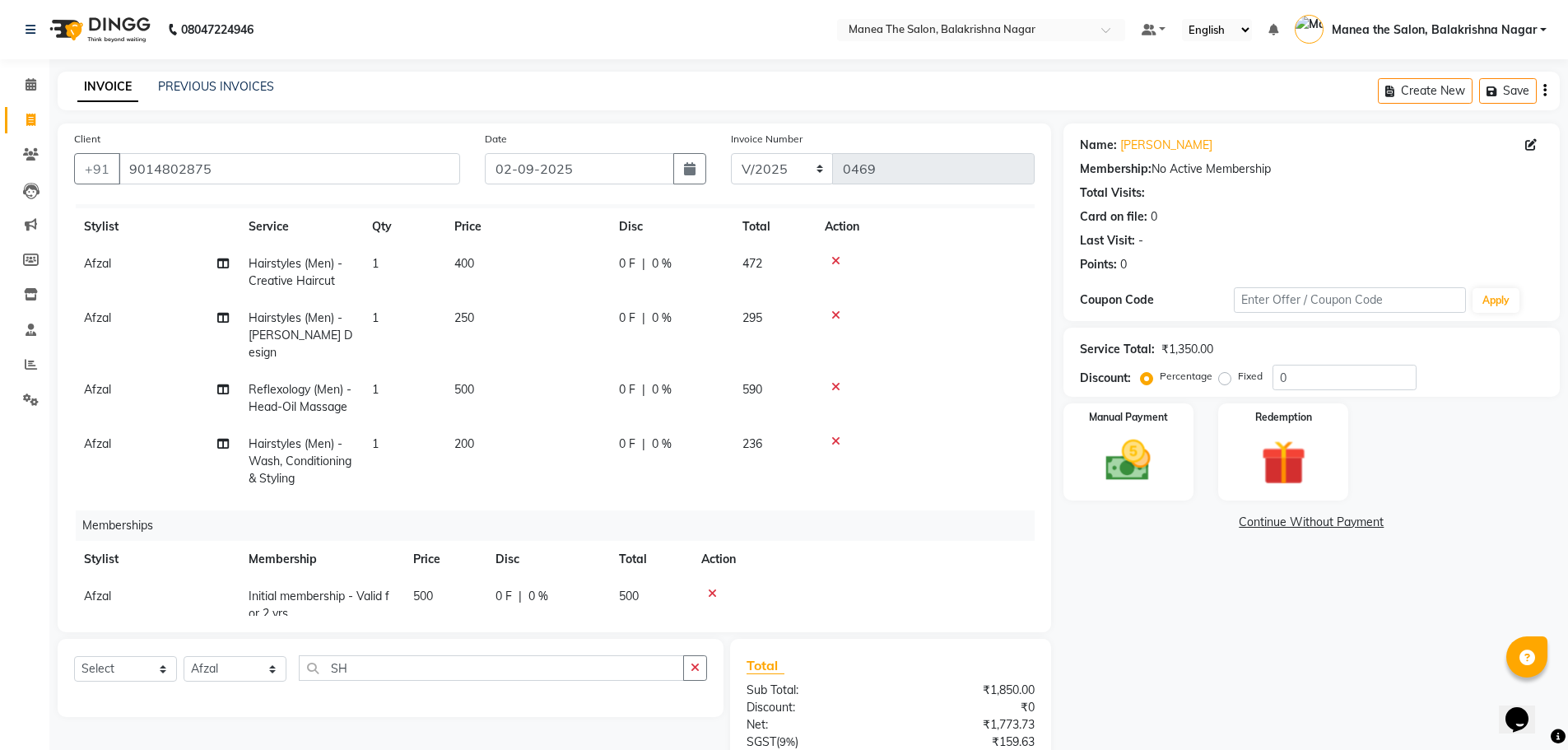
scroll to position [51, 0]
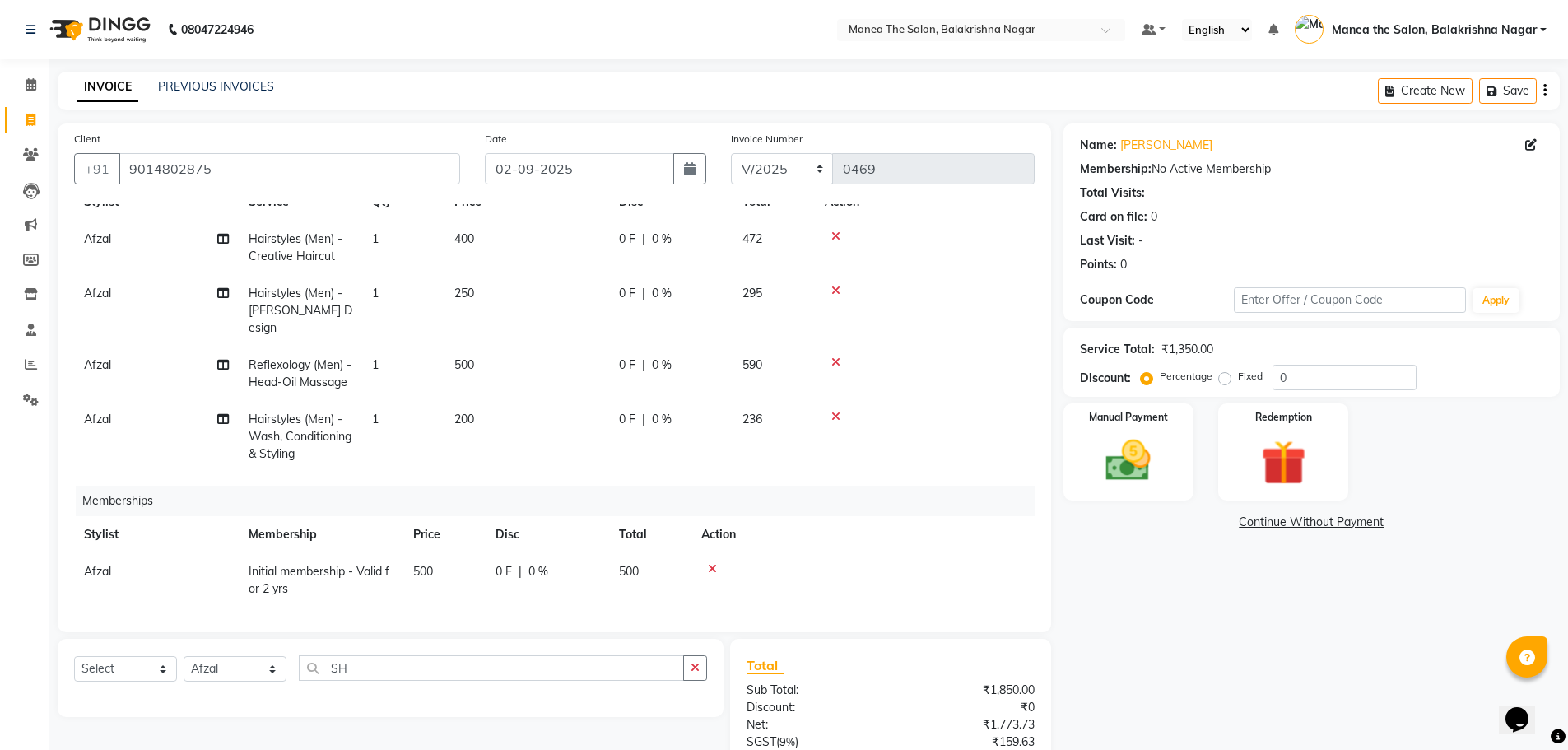
click at [436, 554] on td "500" at bounding box center [445, 581] width 83 height 54
click at [489, 563] on input "500" at bounding box center [481, 576] width 62 height 25
type input "5"
type input "200"
click at [1284, 639] on div "Name: [PERSON_NAME] Membership: No Active Membership Total Visits: Card on file…" at bounding box center [1317, 502] width 509 height 758
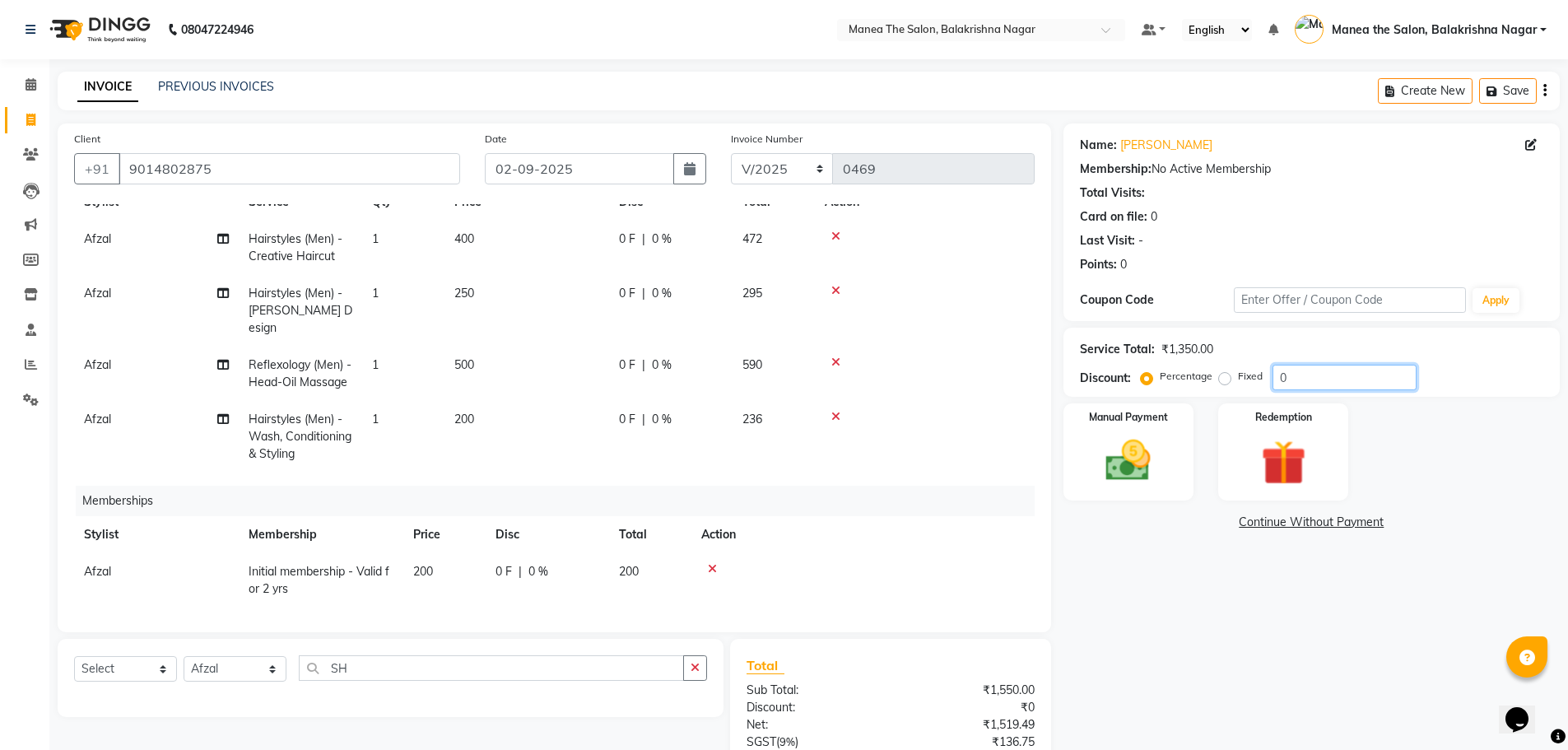
click at [1326, 381] on input "0" at bounding box center [1344, 377] width 144 height 25
type input "40"
click at [1238, 628] on div "Name: [PERSON_NAME] Membership: No Active Membership Total Visits: Card on file…" at bounding box center [1317, 502] width 509 height 758
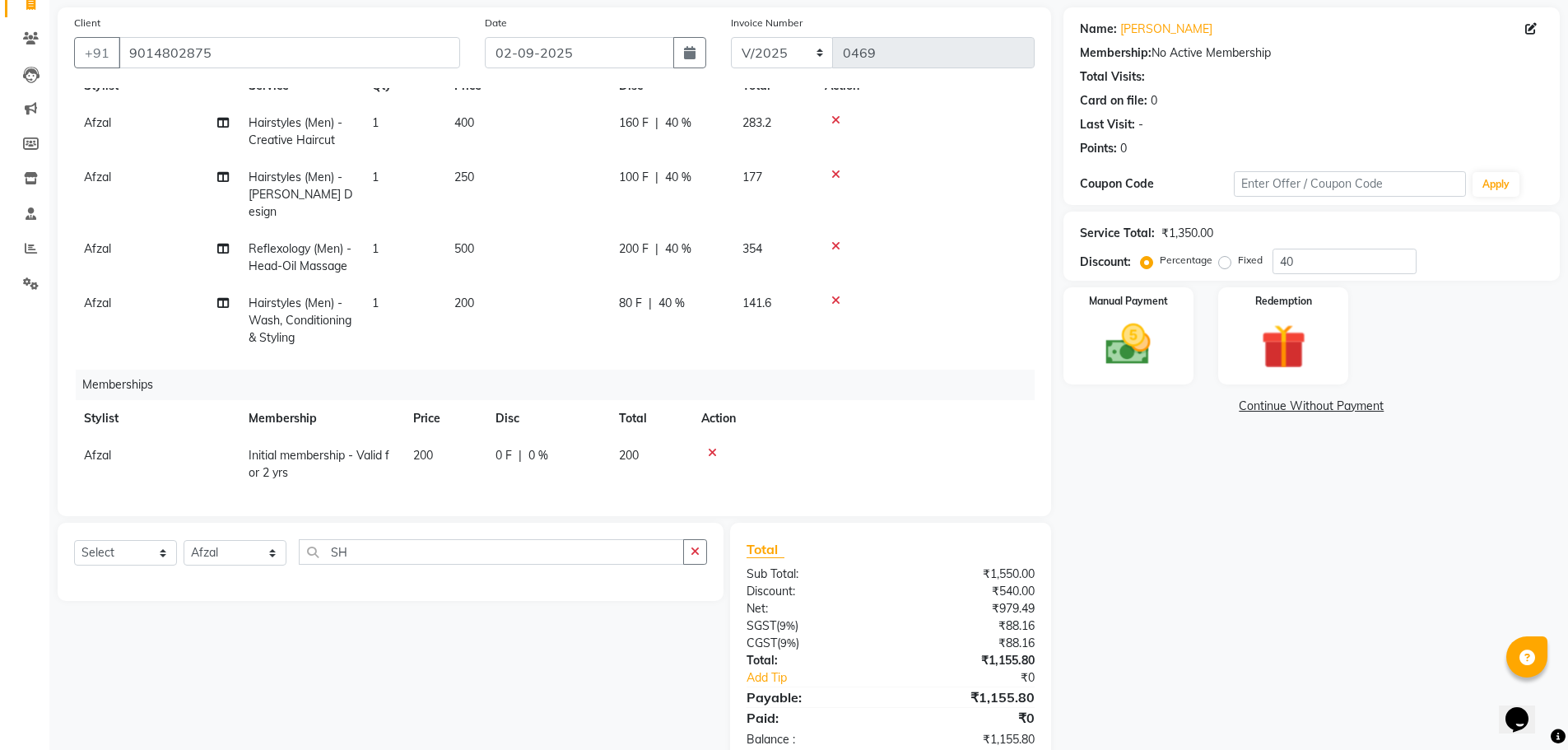
scroll to position [156, 0]
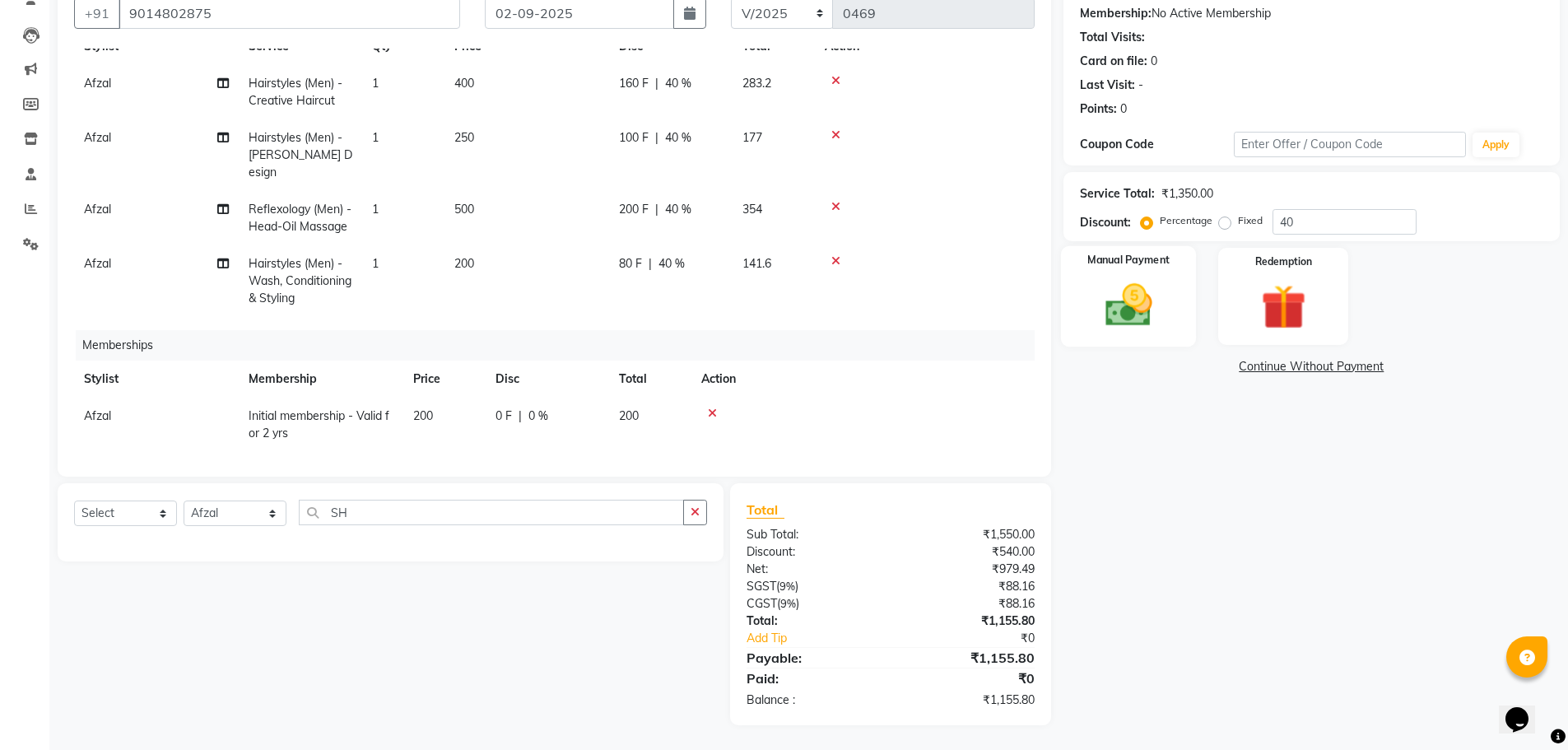
click at [1162, 316] on img at bounding box center [1128, 304] width 76 height 54
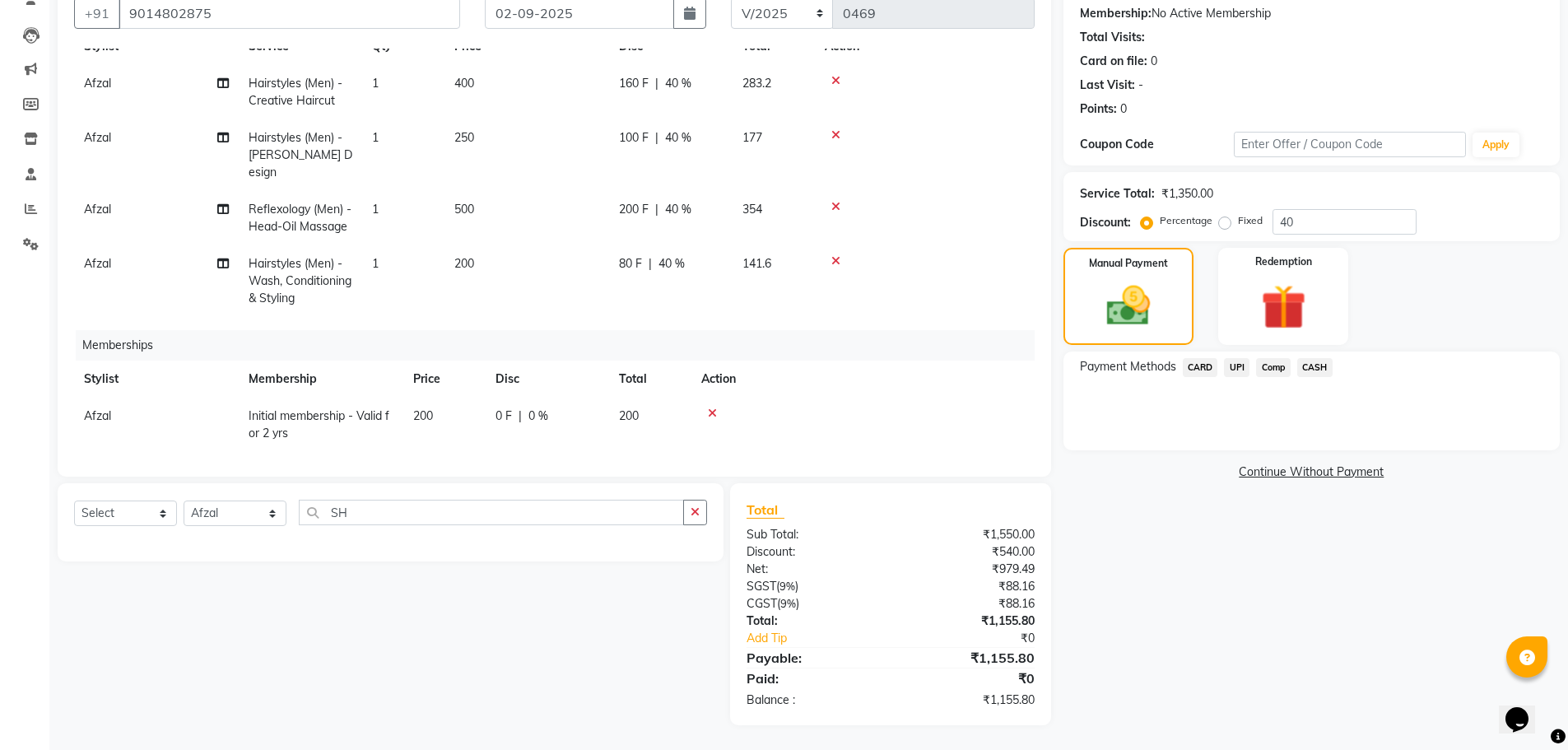
click at [1239, 371] on span "UPI" at bounding box center [1236, 367] width 25 height 18
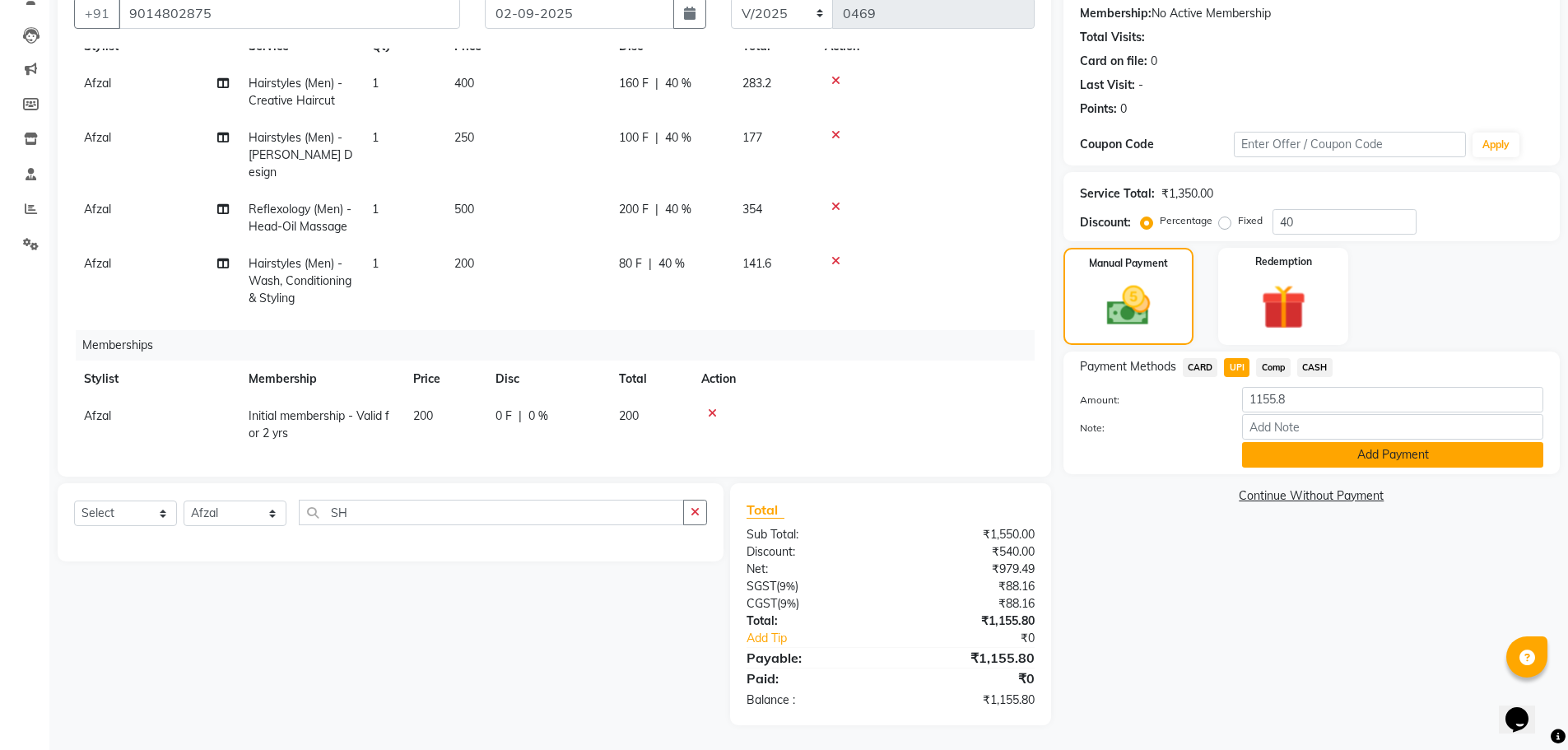
click at [1377, 453] on button "Add Payment" at bounding box center [1393, 454] width 302 height 25
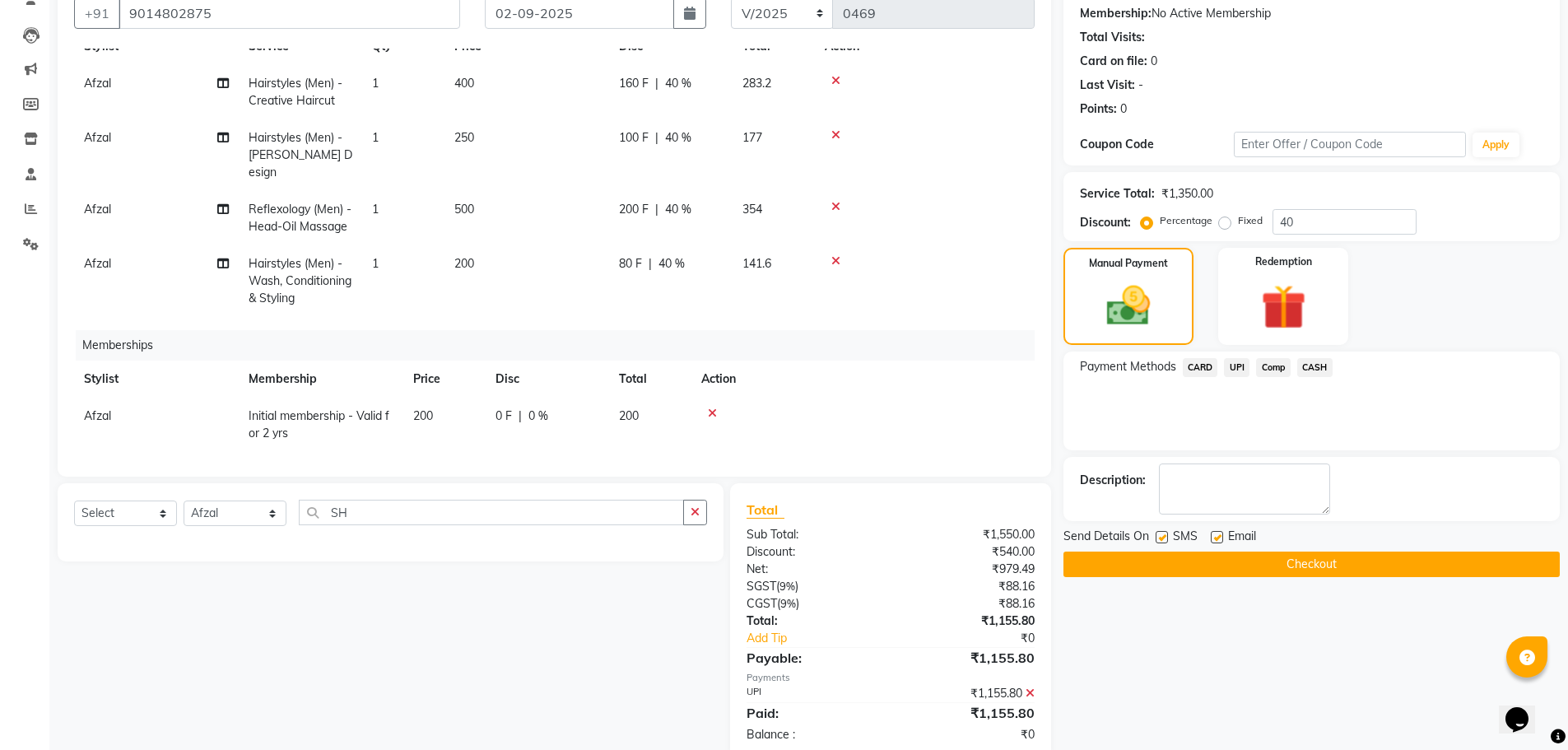
click at [1365, 568] on button "Checkout" at bounding box center [1311, 564] width 496 height 25
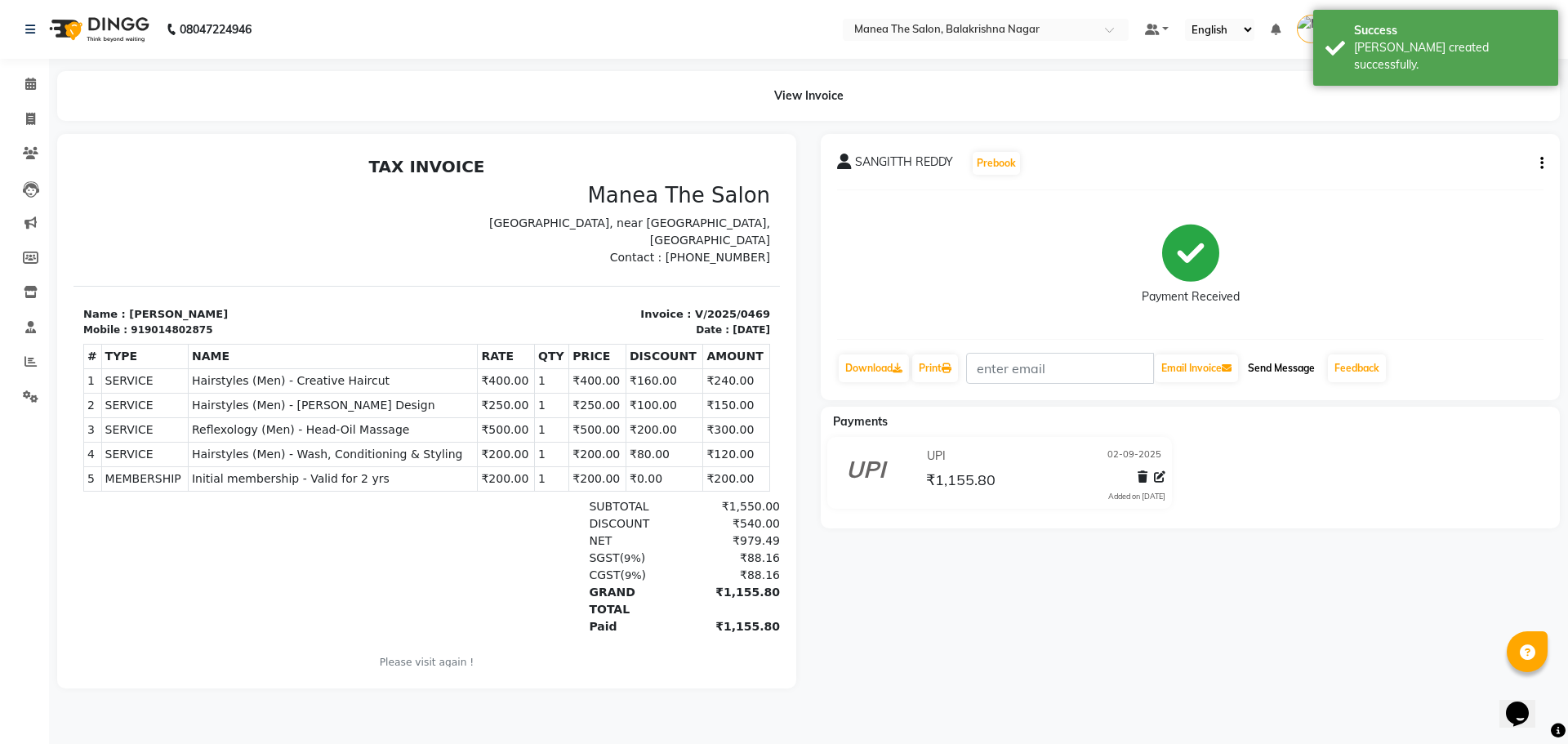
click at [1283, 369] on button "Send Message" at bounding box center [1280, 368] width 80 height 28
